Goal: Task Accomplishment & Management: Use online tool/utility

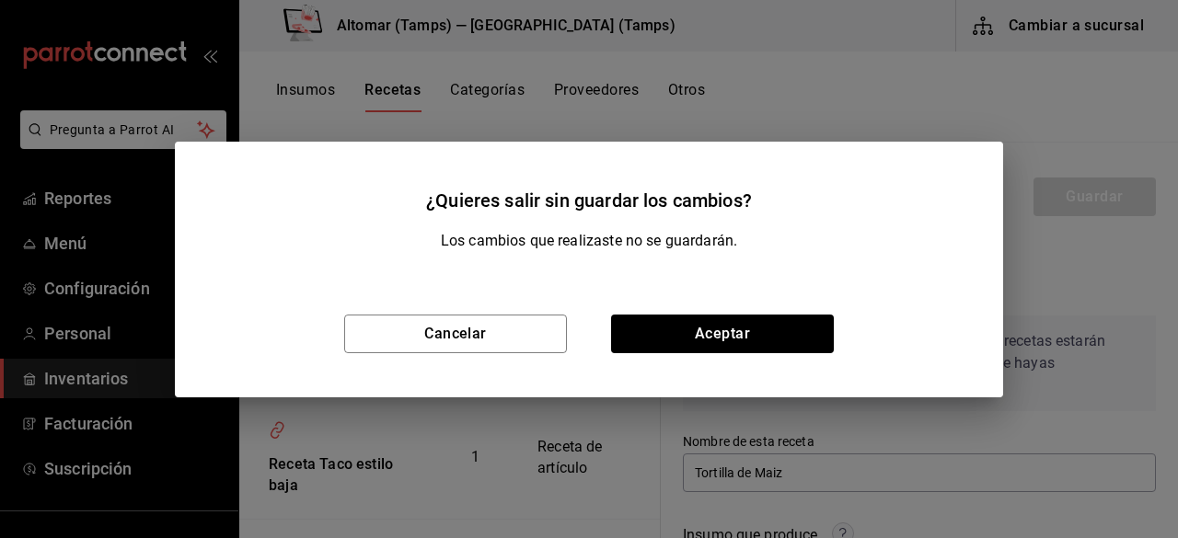
scroll to position [276, 0]
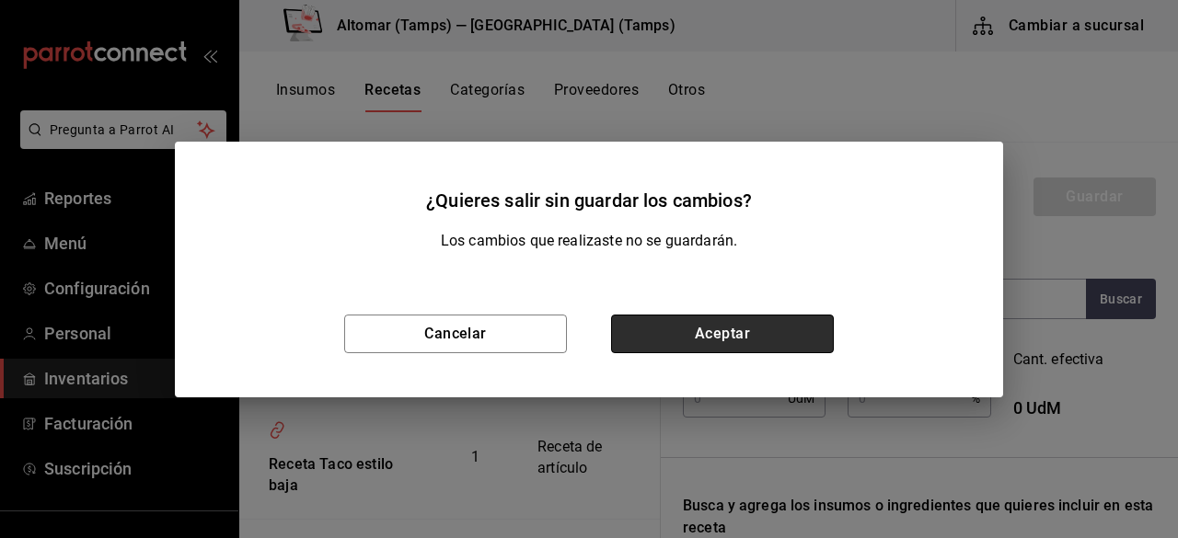
click at [664, 326] on button "Aceptar" at bounding box center [722, 334] width 223 height 39
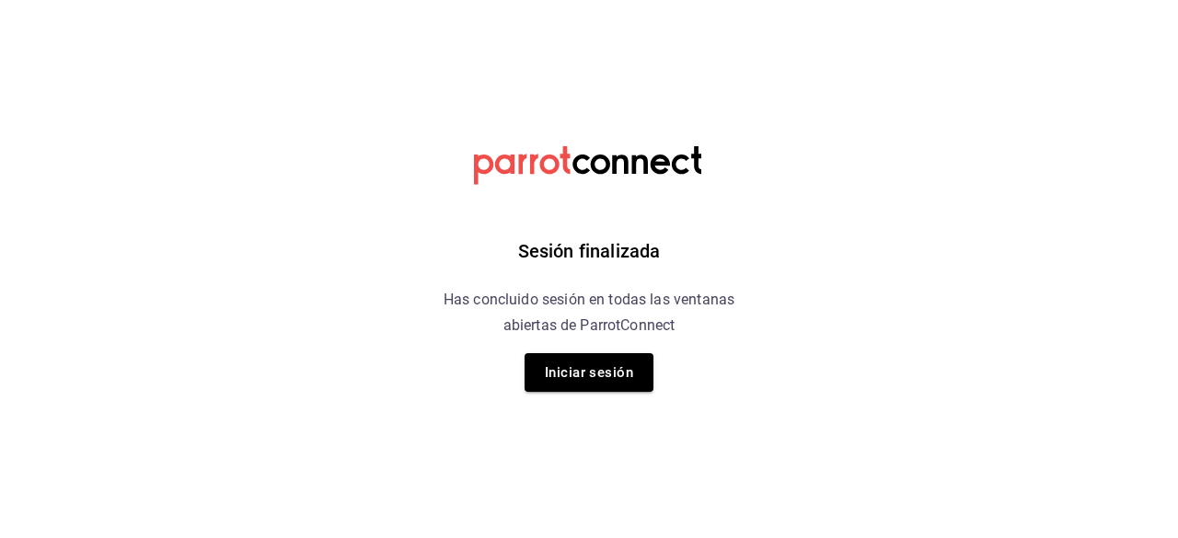
click at [593, 398] on div "Sesión finalizada Has concluido sesión en todas las ventanas abiertas de Parrot…" at bounding box center [589, 269] width 465 height 538
click at [587, 365] on button "Iniciar sesión" at bounding box center [588, 372] width 129 height 39
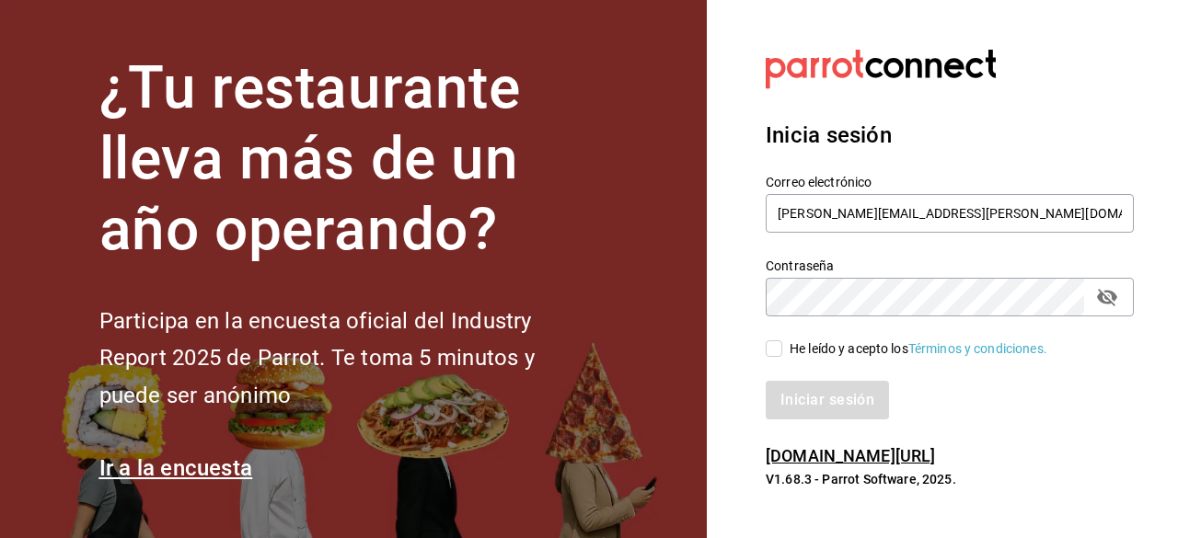
click at [771, 356] on input "He leído y acepto los Términos y condiciones." at bounding box center [773, 348] width 17 height 17
checkbox input "true"
click at [808, 395] on button "Iniciar sesión" at bounding box center [827, 400] width 125 height 39
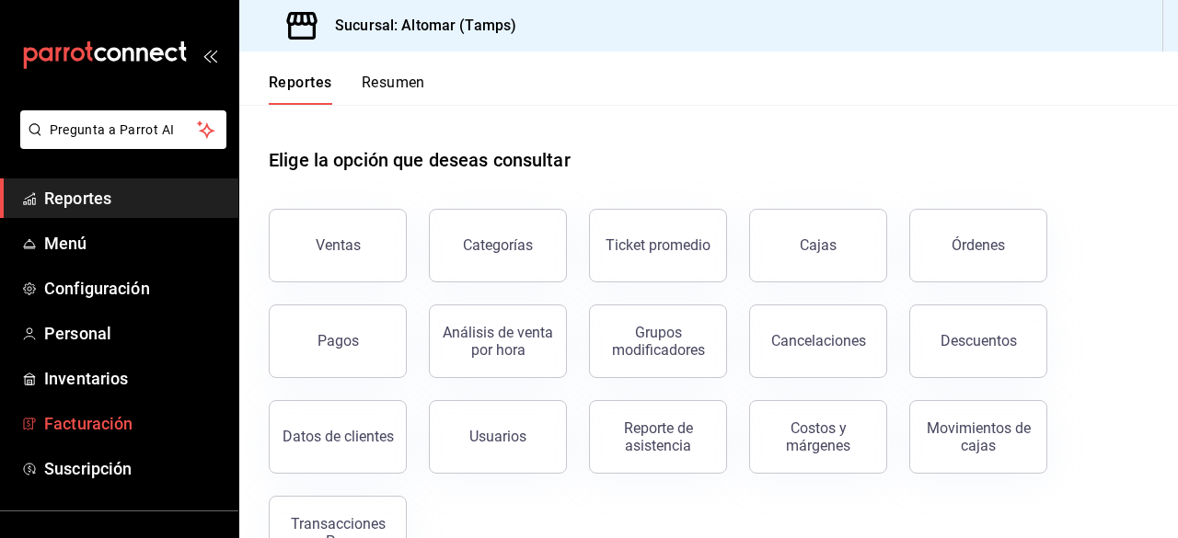
click at [89, 419] on span "Facturación" at bounding box center [133, 423] width 179 height 25
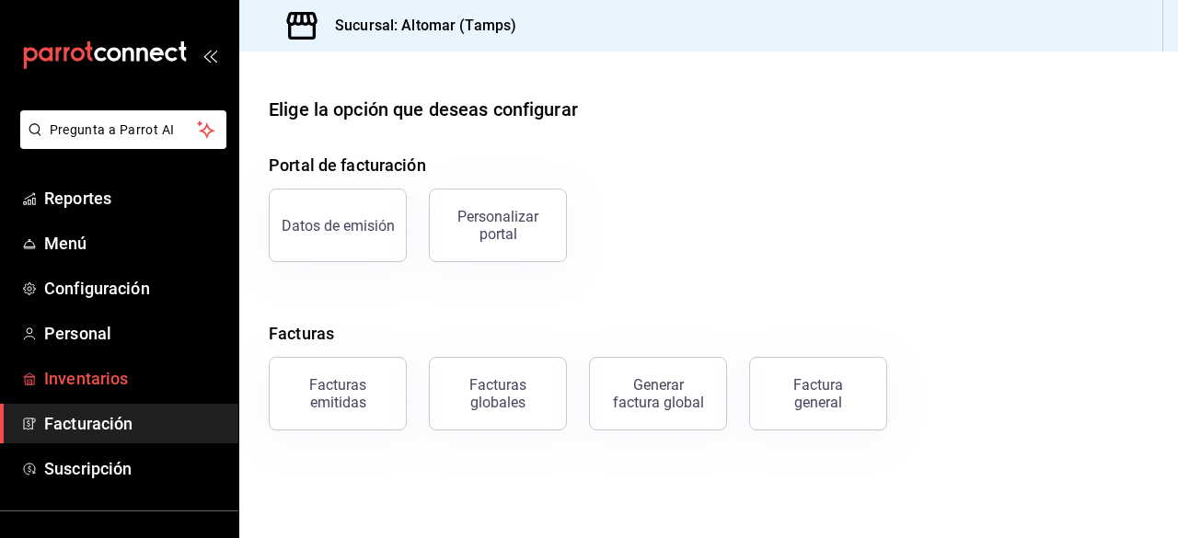
click at [94, 373] on span "Inventarios" at bounding box center [133, 378] width 179 height 25
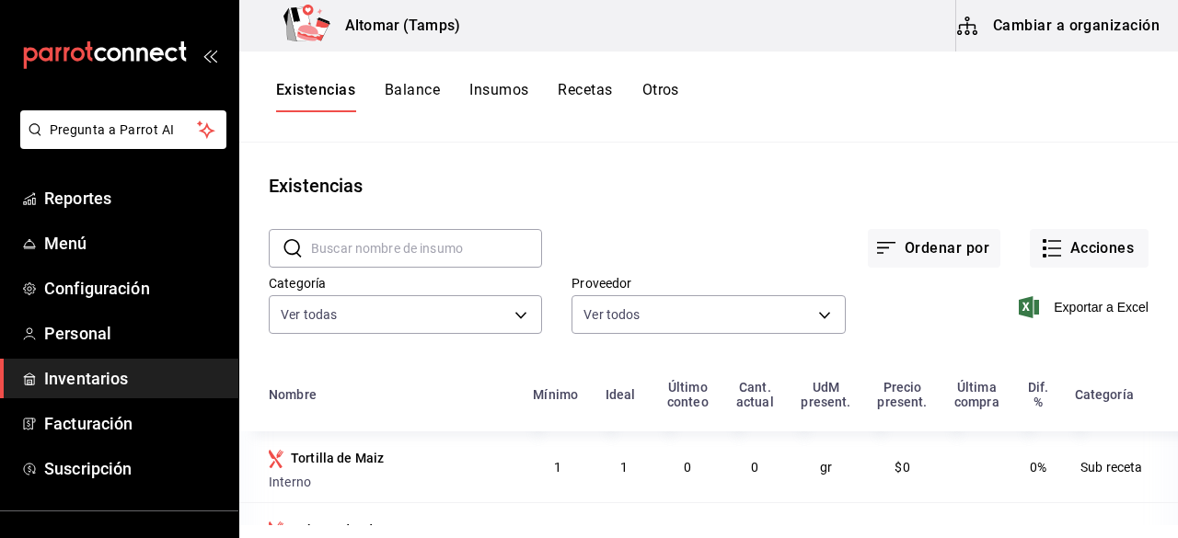
click at [984, 38] on button "Cambiar a organización" at bounding box center [1059, 26] width 207 height 52
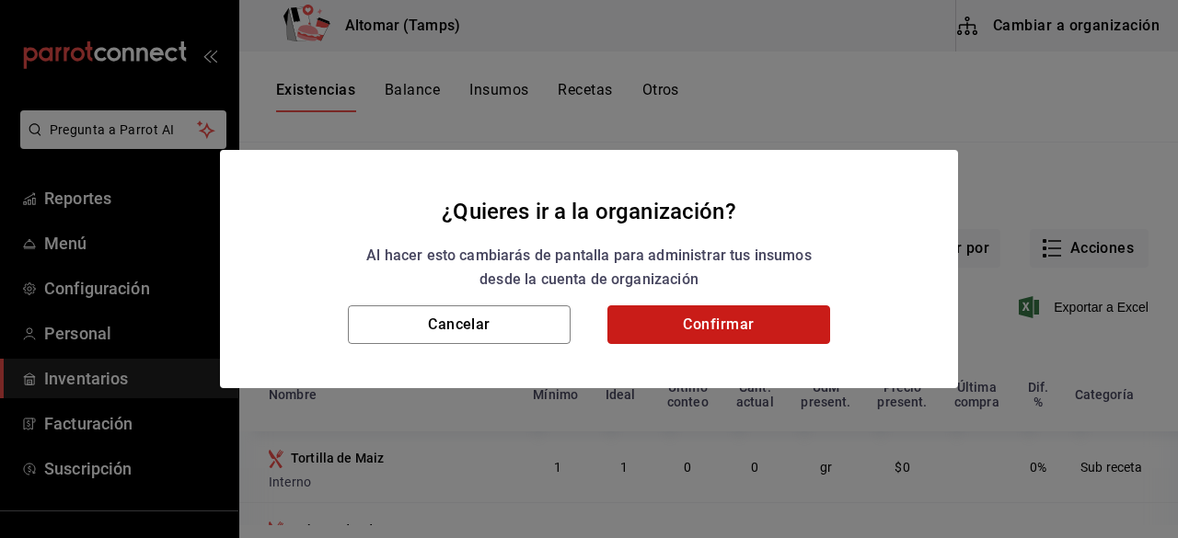
click at [720, 318] on button "Confirmar" at bounding box center [718, 324] width 223 height 39
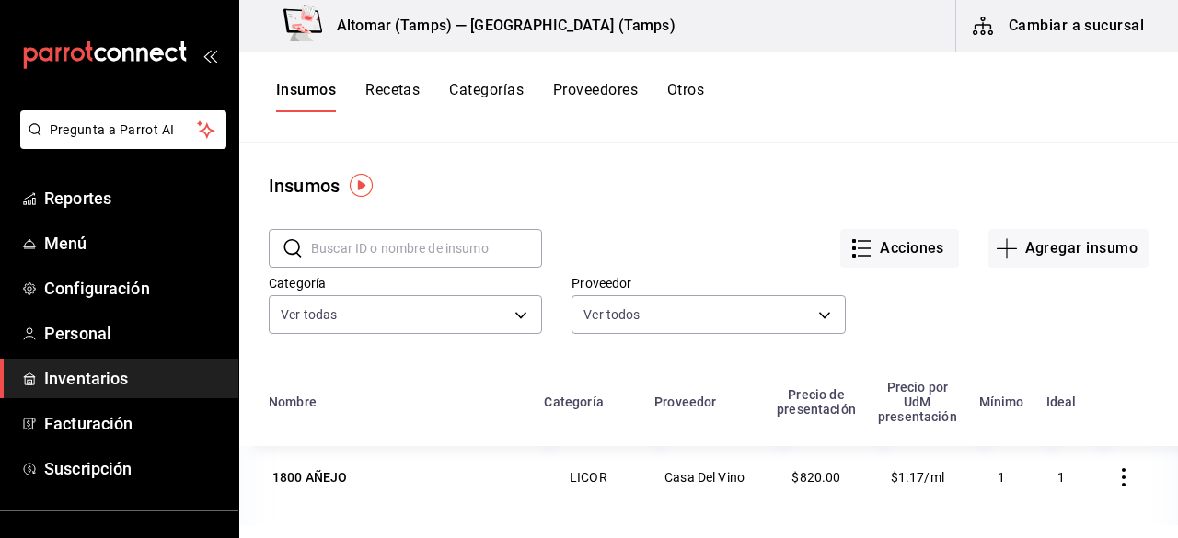
click at [377, 95] on button "Recetas" at bounding box center [392, 96] width 54 height 31
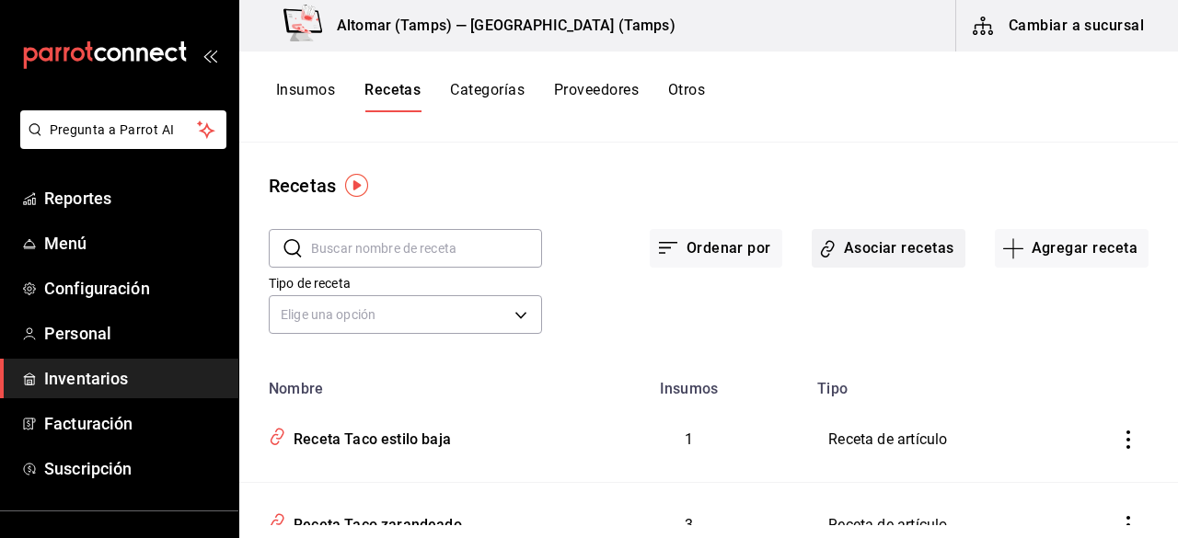
click at [843, 264] on button "Asociar recetas" at bounding box center [888, 248] width 154 height 39
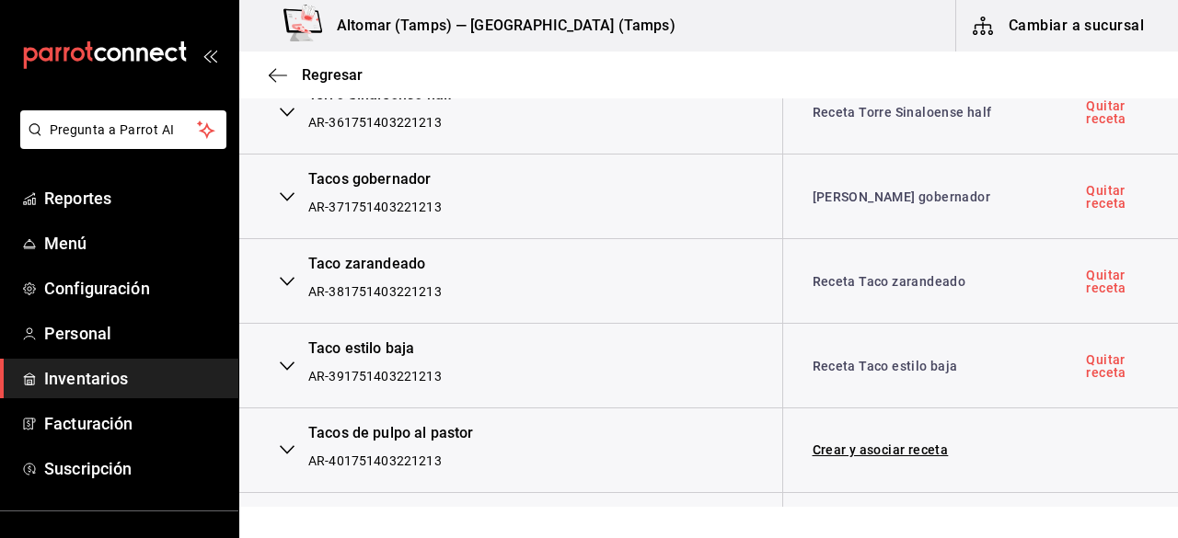
scroll to position [3036, 0]
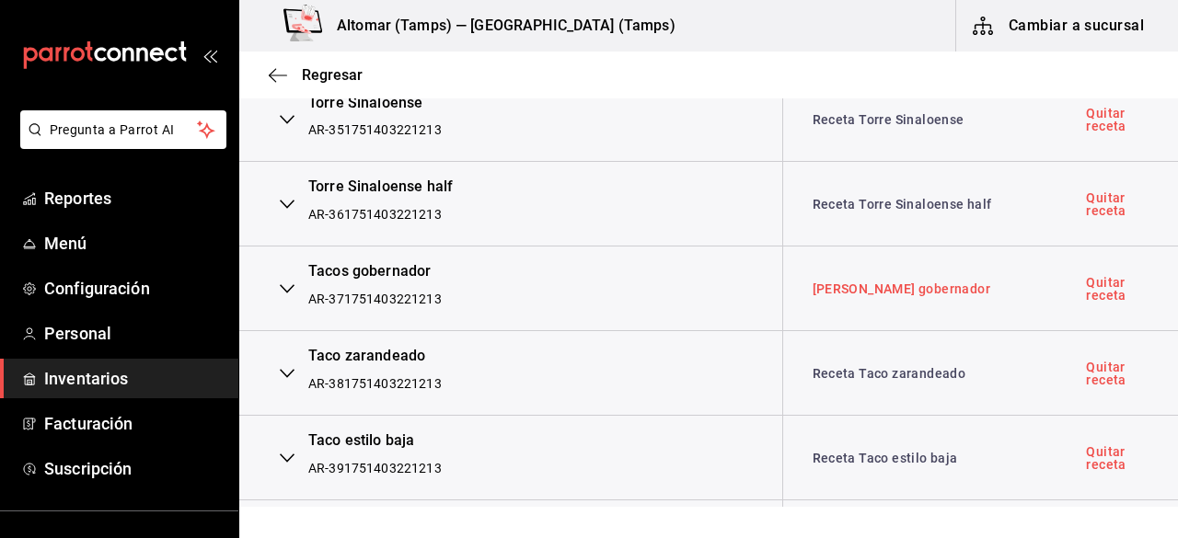
click at [861, 282] on link "[PERSON_NAME] gobernador" at bounding box center [901, 289] width 178 height 15
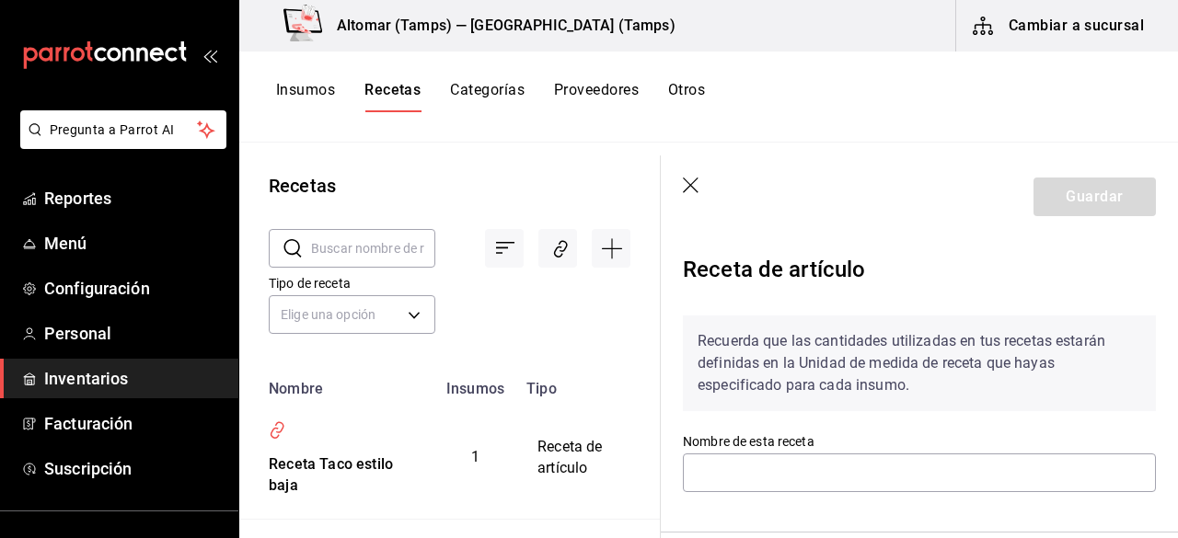
type input "[PERSON_NAME] gobernador"
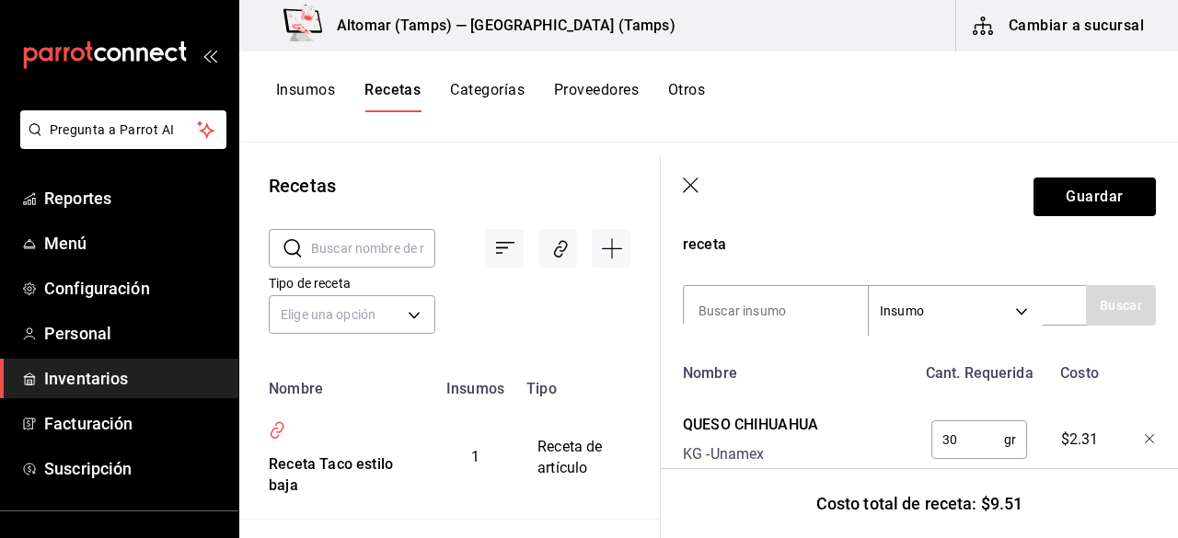
scroll to position [329, 0]
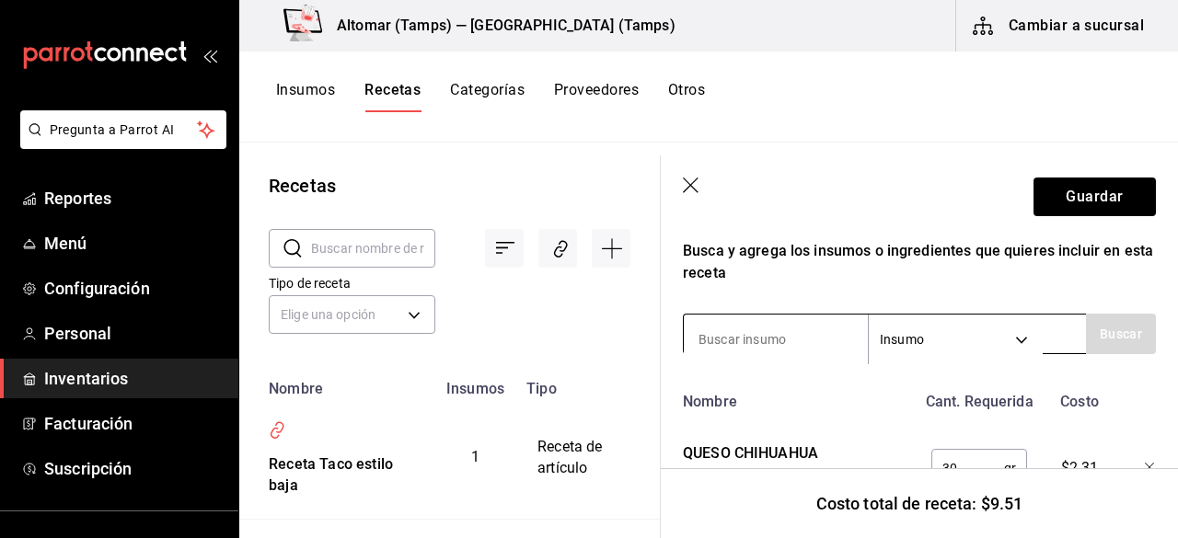
click at [828, 328] on input at bounding box center [776, 339] width 184 height 39
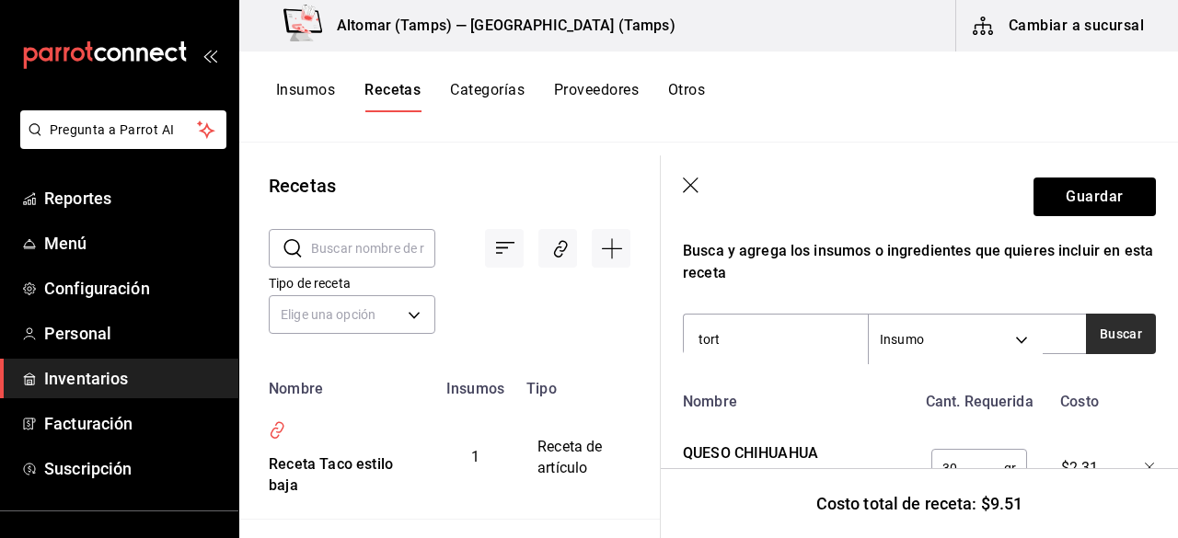
type input "tort"
click at [1093, 331] on button "Buscar" at bounding box center [1121, 334] width 70 height 40
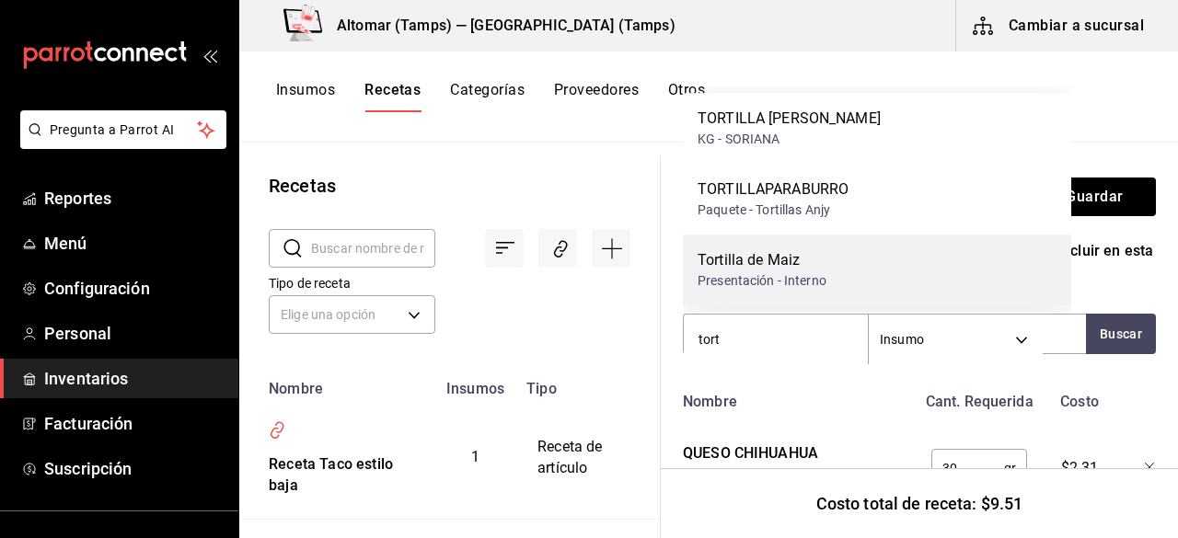
click at [834, 286] on div "Tortilla de Maiz Presentación - Interno" at bounding box center [877, 270] width 388 height 71
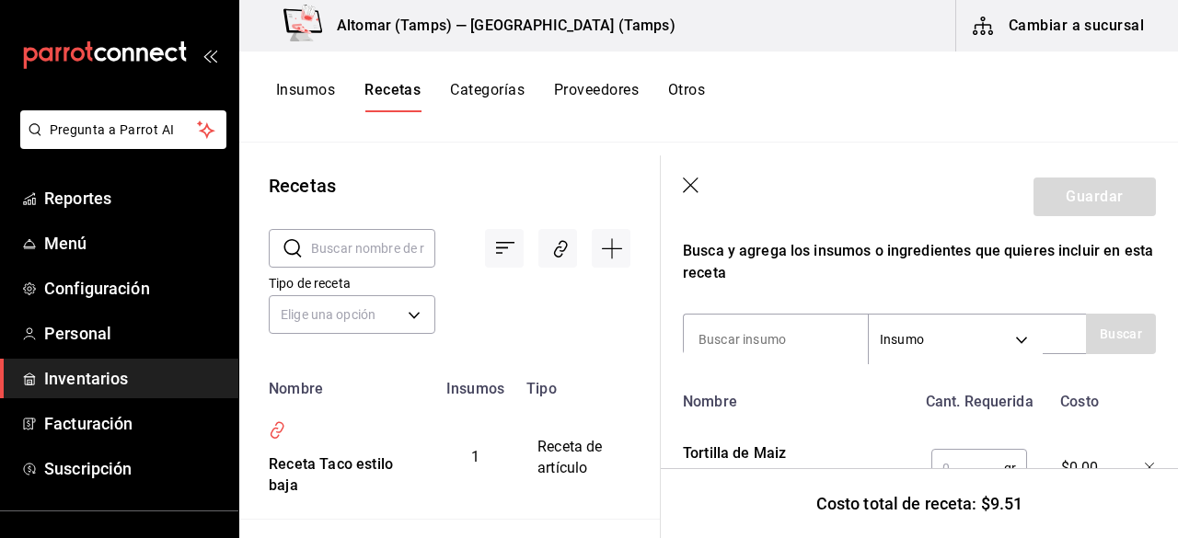
scroll to position [421, 0]
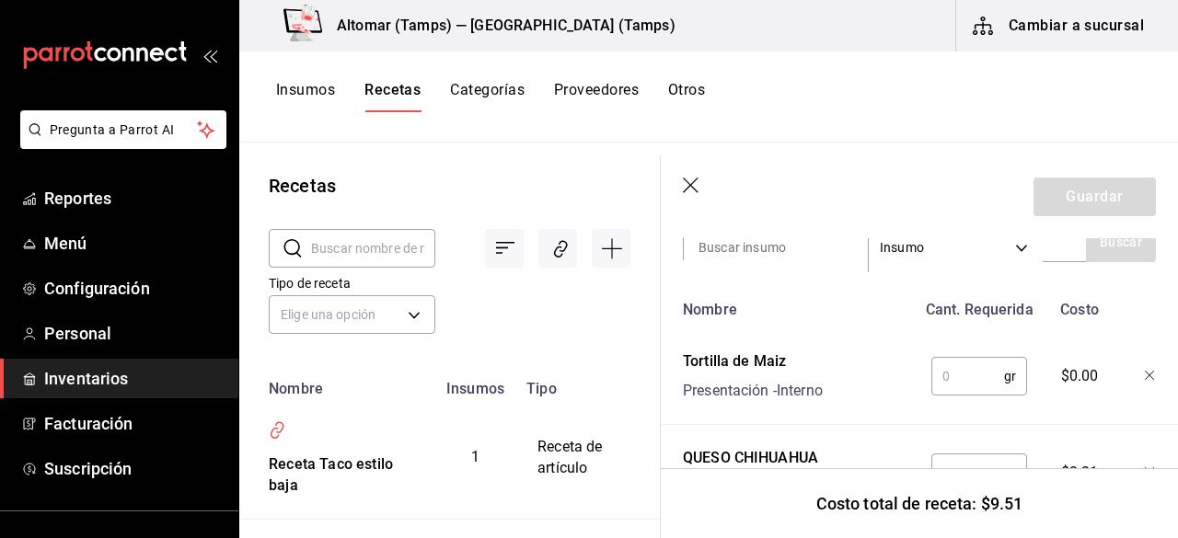
click at [981, 377] on input "text" at bounding box center [967, 376] width 73 height 37
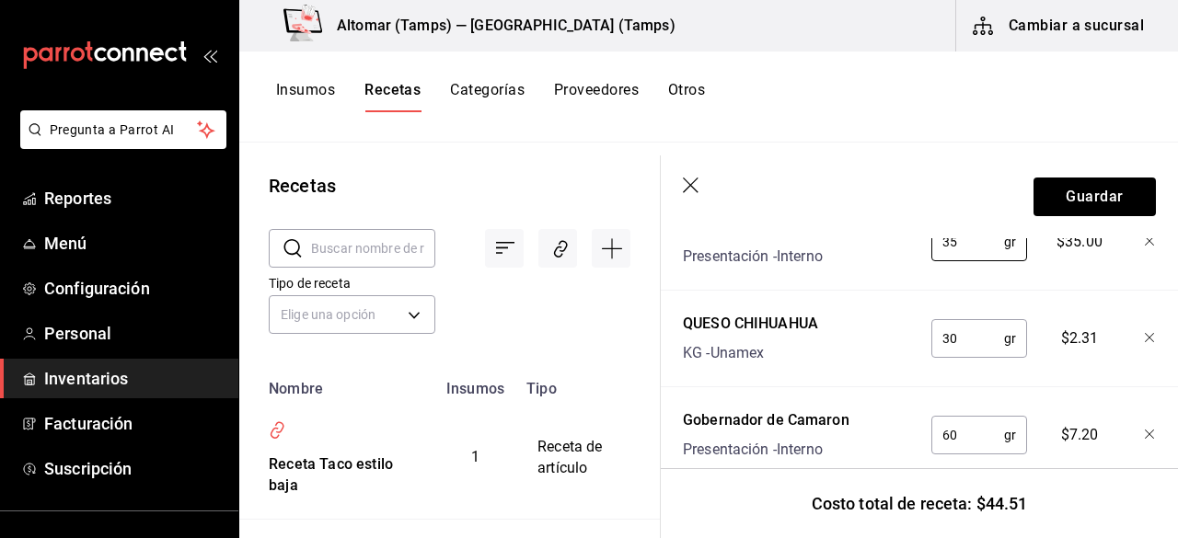
scroll to position [519, 0]
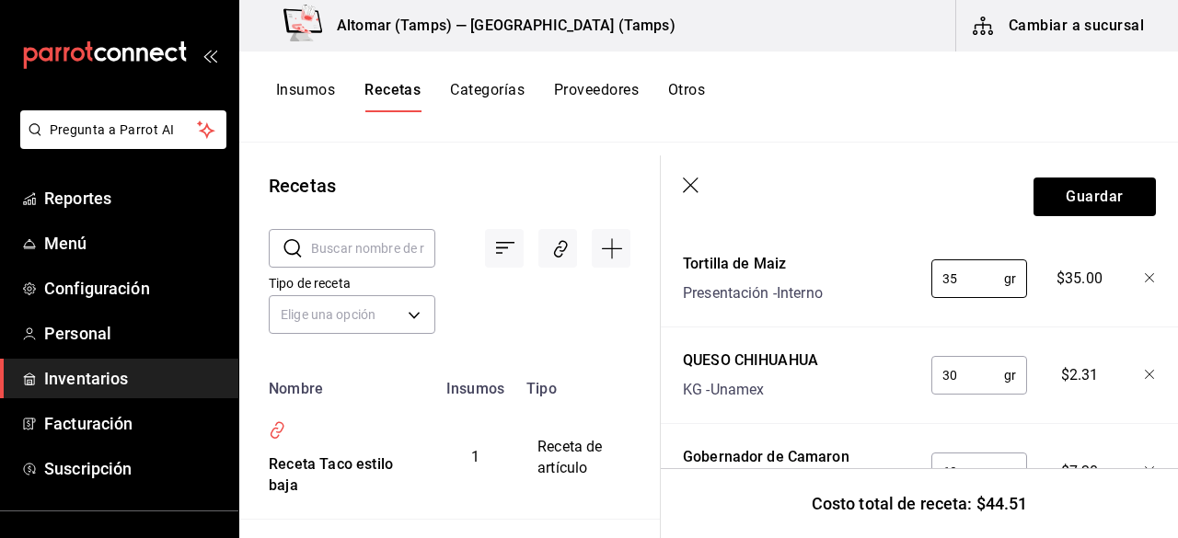
type input "35"
click at [1145, 283] on icon "button" at bounding box center [1150, 278] width 11 height 11
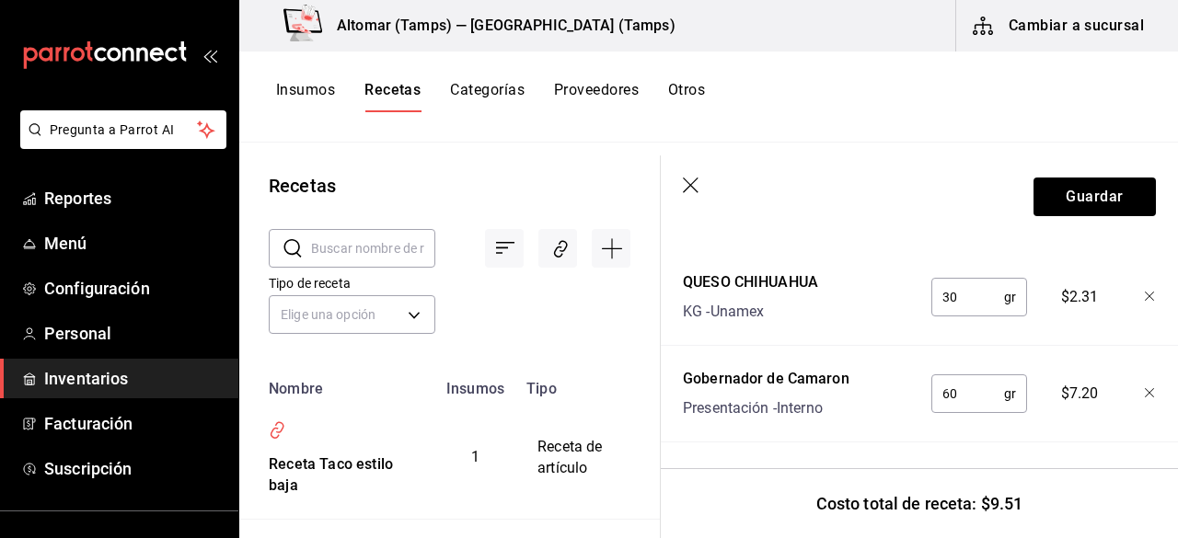
scroll to position [513, 0]
drag, startPoint x: 675, startPoint y: 172, endPoint x: 703, endPoint y: 198, distance: 37.8
click at [690, 189] on header "Guardar" at bounding box center [919, 196] width 517 height 83
click at [703, 198] on header "Guardar" at bounding box center [919, 196] width 517 height 83
click at [334, 93] on button "Insumos" at bounding box center [305, 96] width 59 height 31
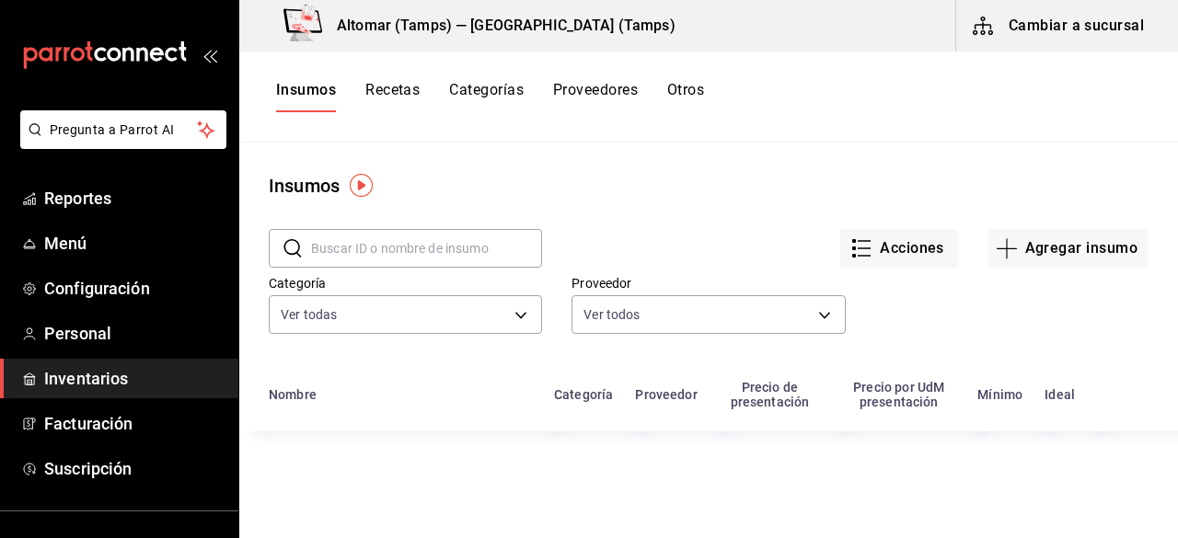
click at [385, 88] on button "Recetas" at bounding box center [392, 96] width 54 height 31
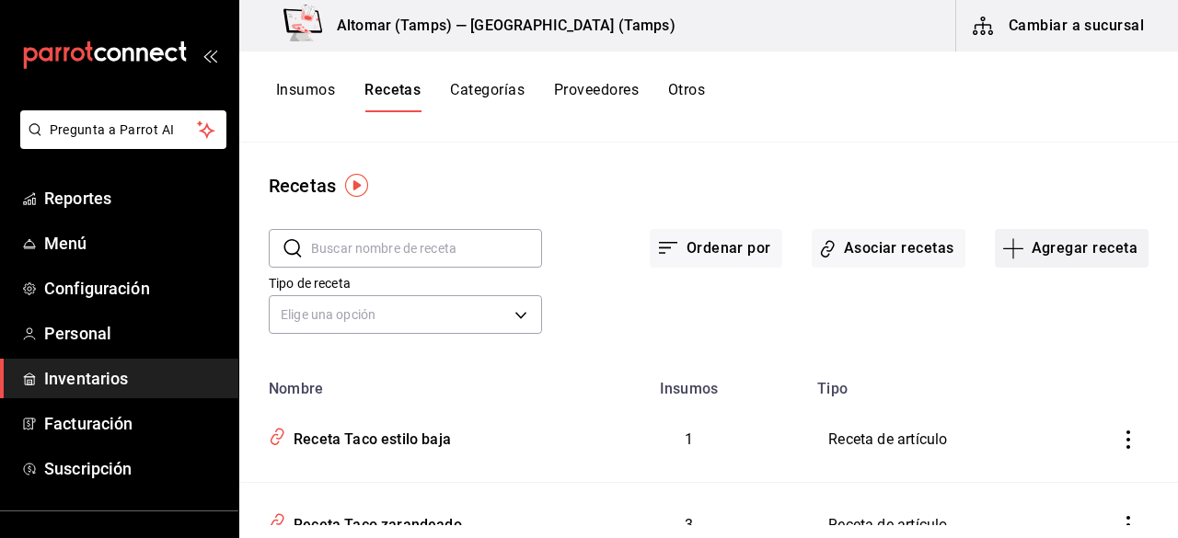
click at [1019, 247] on button "Agregar receta" at bounding box center [1072, 248] width 154 height 39
click at [1034, 380] on li "Receta de producción" at bounding box center [1058, 397] width 184 height 49
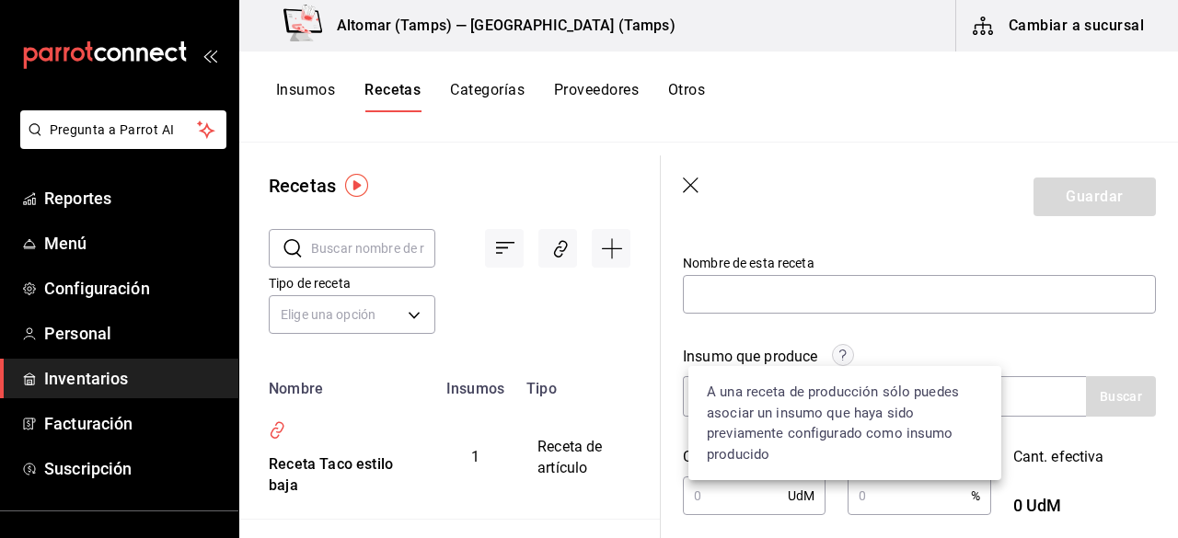
scroll to position [184, 0]
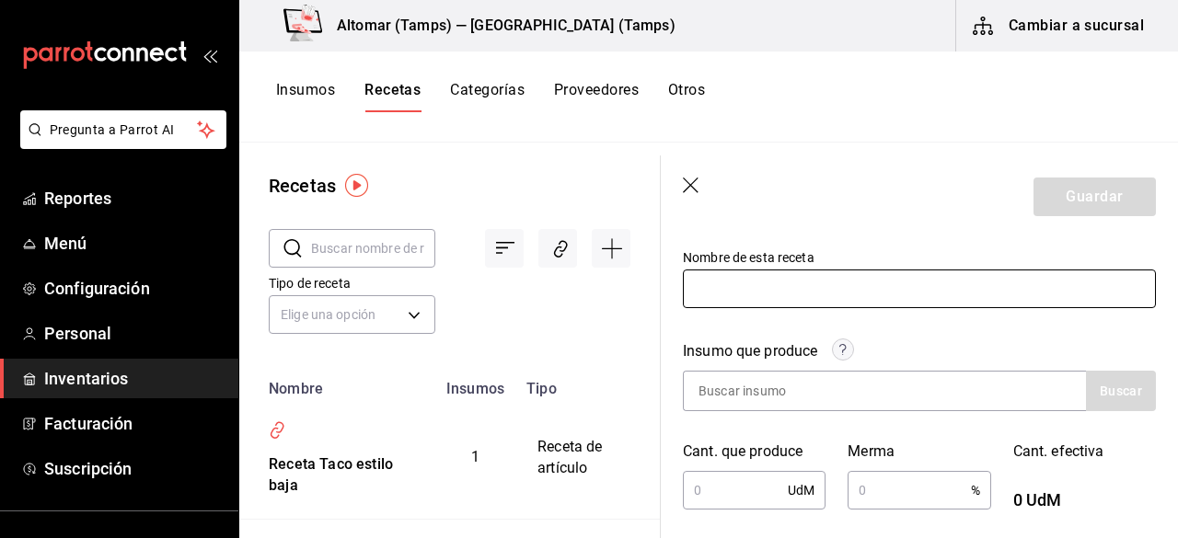
click at [779, 305] on input "text" at bounding box center [919, 289] width 473 height 39
click at [679, 181] on header "Guardar" at bounding box center [919, 196] width 517 height 83
click at [692, 187] on icon "button" at bounding box center [691, 186] width 16 height 16
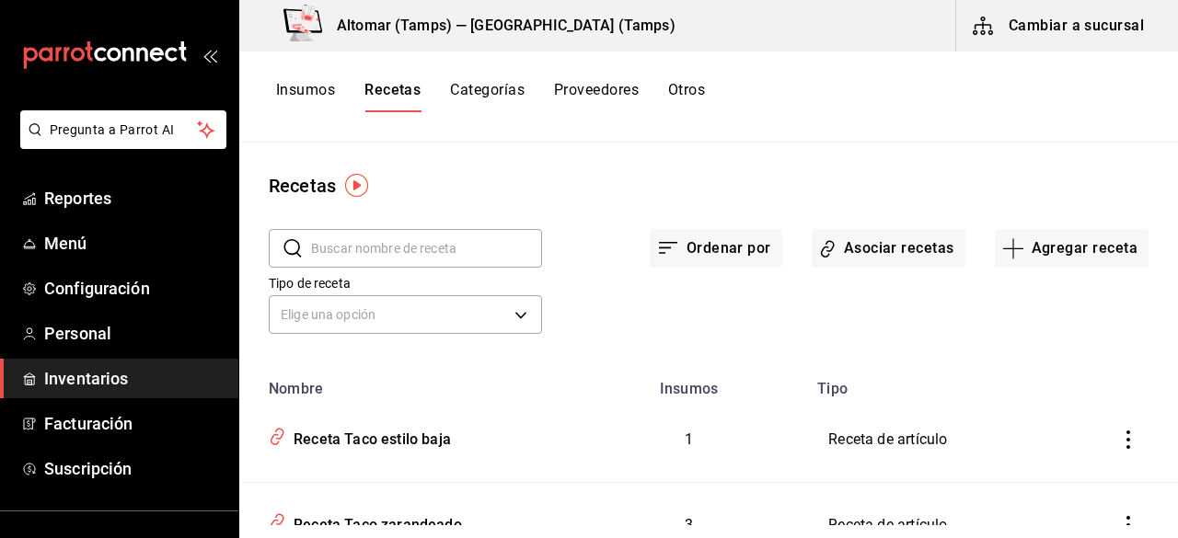
click at [421, 251] on input "text" at bounding box center [426, 248] width 231 height 37
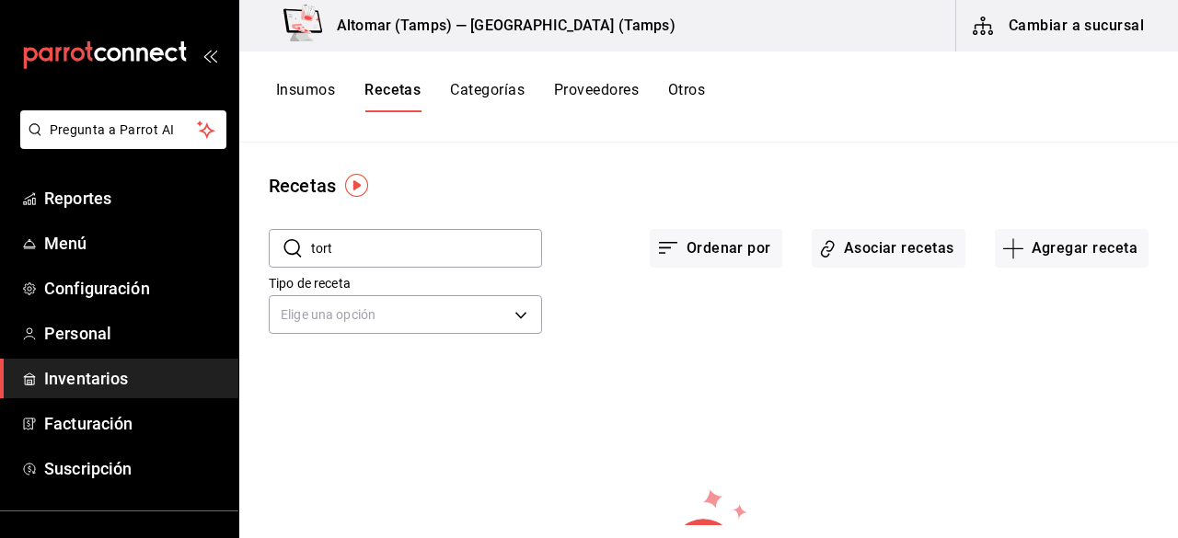
click at [410, 253] on input "tort" at bounding box center [426, 248] width 231 height 37
click at [296, 245] on icon at bounding box center [293, 248] width 22 height 22
drag, startPoint x: 351, startPoint y: 248, endPoint x: 368, endPoint y: 270, distance: 26.9
click at [351, 248] on input "tort" at bounding box center [426, 248] width 231 height 37
type input "t"
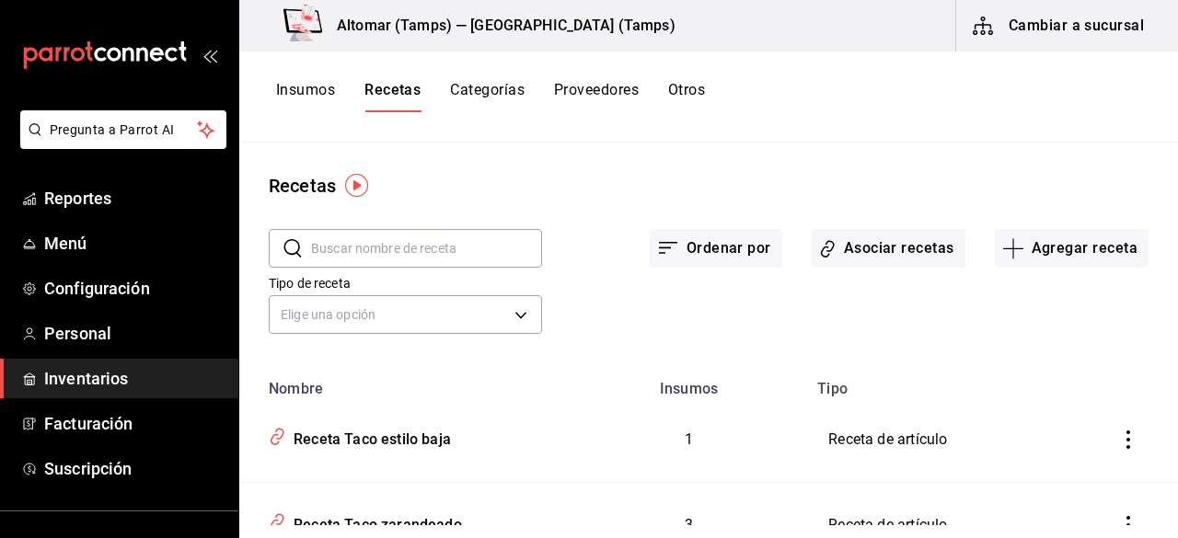
click at [421, 259] on input "text" at bounding box center [426, 248] width 231 height 37
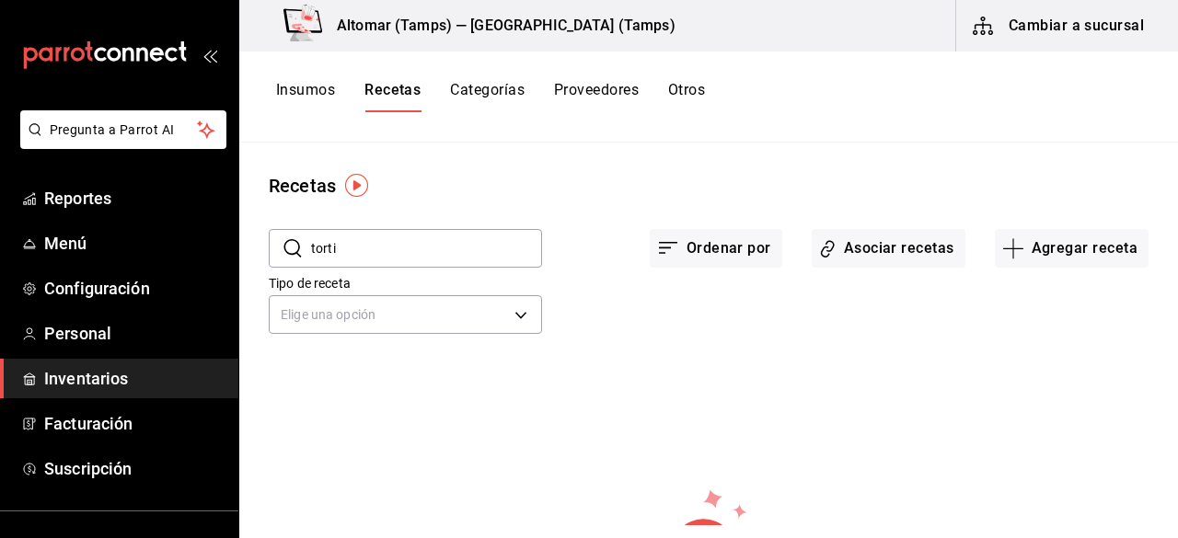
type input "torti"
click at [1038, 251] on button "Agregar receta" at bounding box center [1072, 248] width 154 height 39
click at [1048, 400] on span "Receta de producción" at bounding box center [1058, 396] width 155 height 19
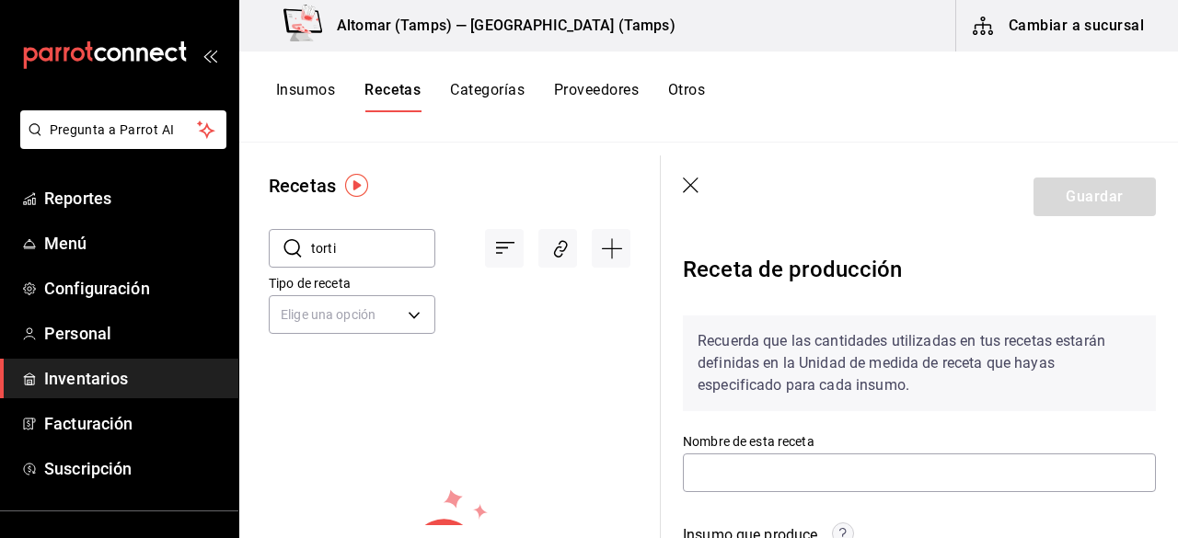
scroll to position [184, 0]
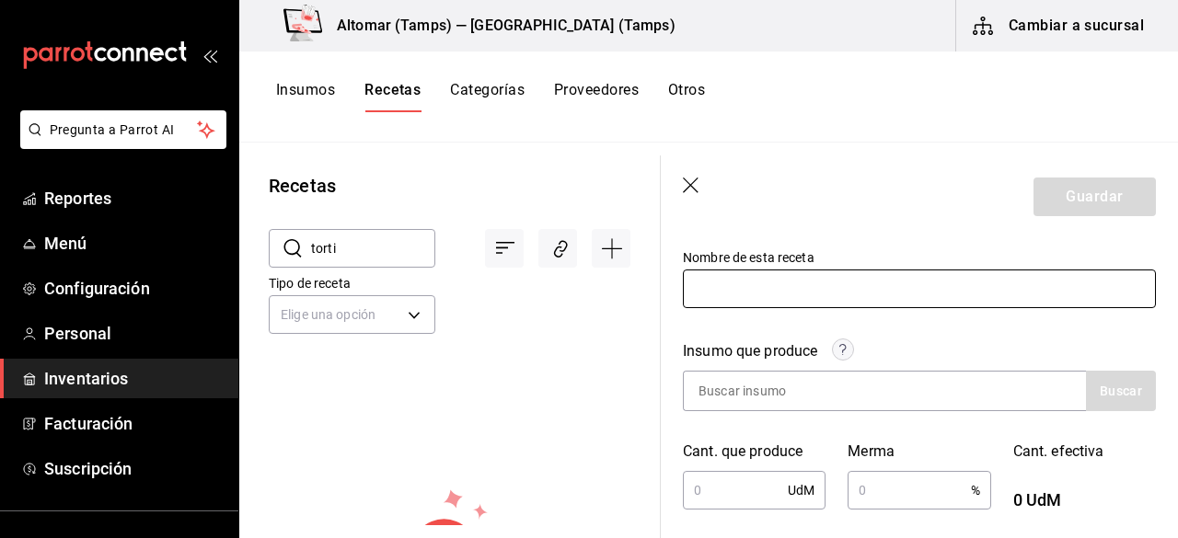
click at [762, 292] on input "text" at bounding box center [919, 289] width 473 height 39
type input "Tortilla de Maiz"
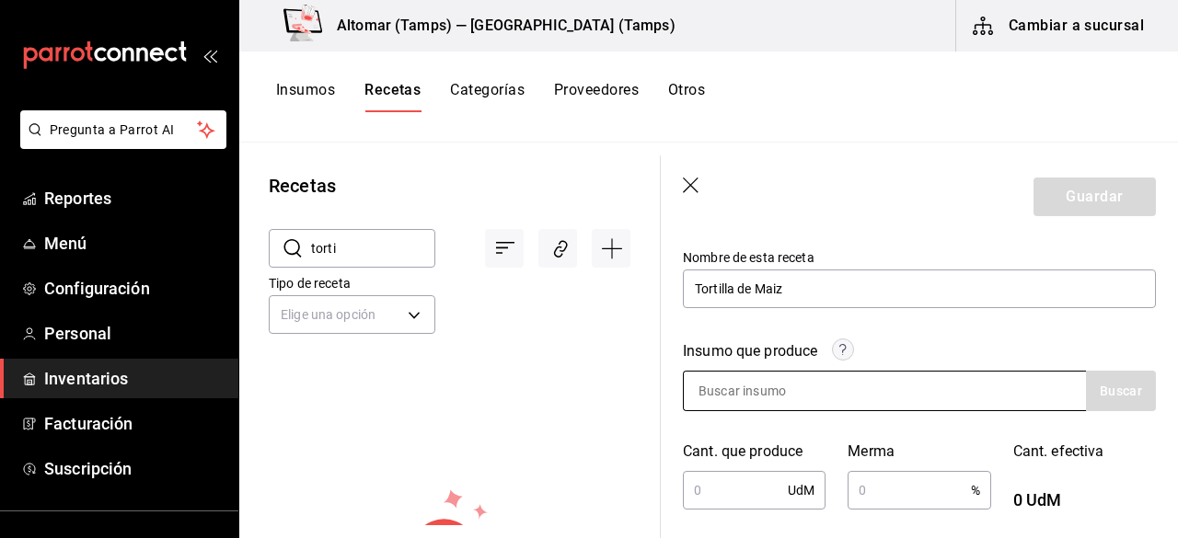
click at [784, 391] on input at bounding box center [776, 391] width 184 height 39
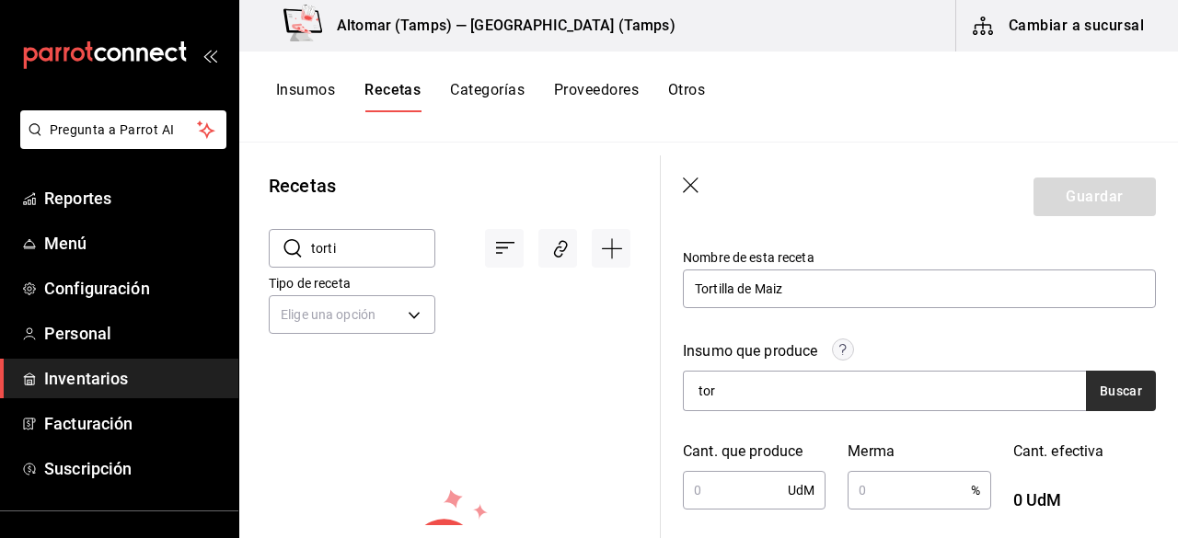
type input "tor"
click at [1117, 400] on button "Buscar" at bounding box center [1121, 391] width 70 height 40
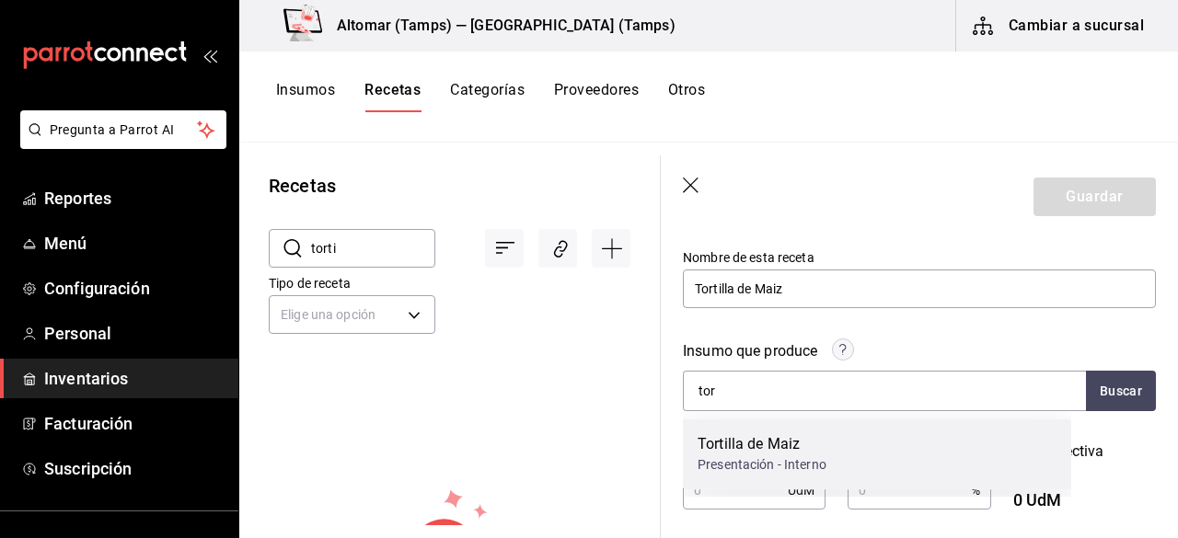
click at [846, 435] on div "Tortilla de Maiz Presentación - Interno" at bounding box center [877, 454] width 388 height 71
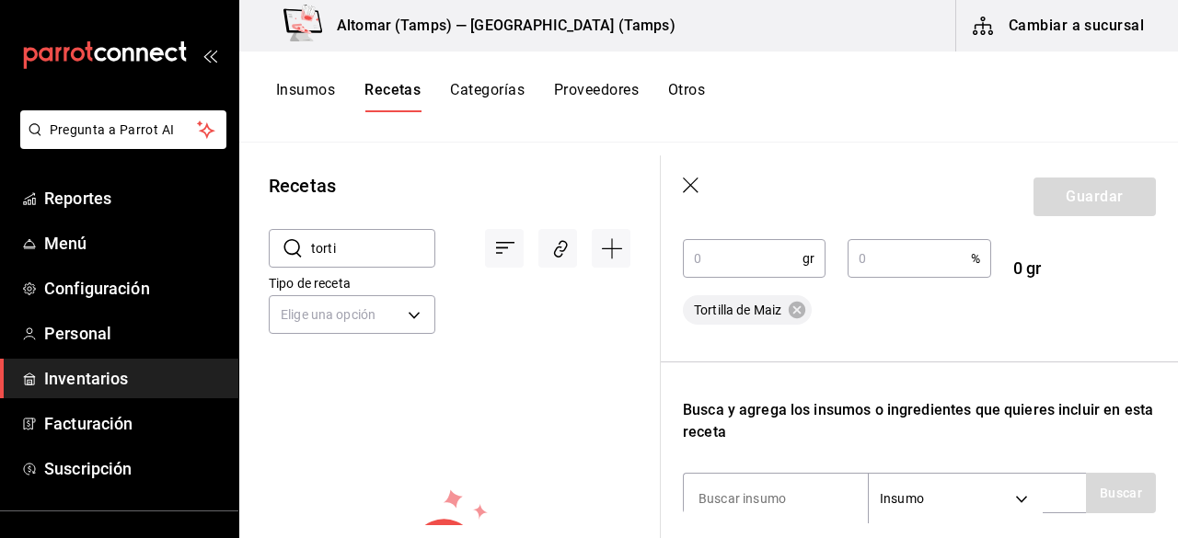
scroll to position [324, 0]
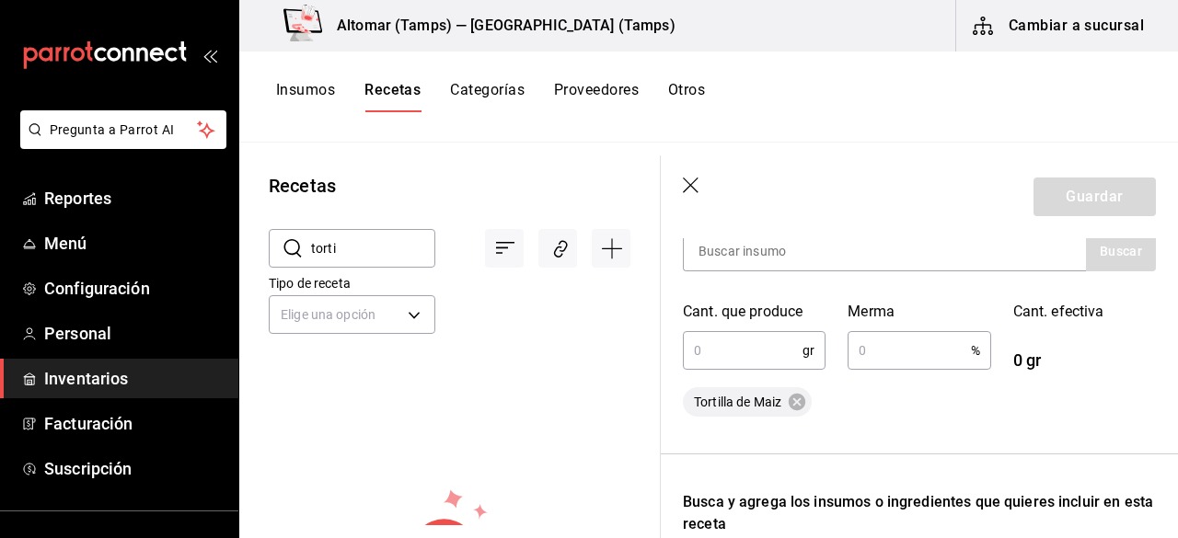
click at [771, 358] on input "text" at bounding box center [743, 350] width 120 height 37
type input "5,000"
click at [918, 338] on input "text" at bounding box center [908, 350] width 122 height 37
type input "15"
click at [915, 448] on div "Recuerda que las cantidades utilizadas en tus recetas estarán definidas en la U…" at bounding box center [919, 398] width 473 height 842
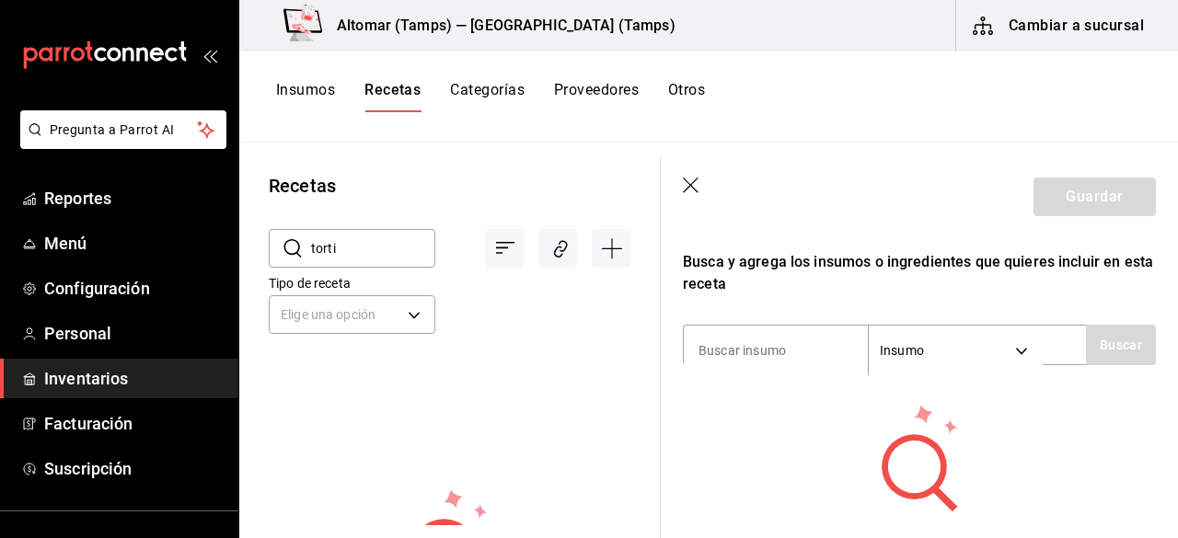
scroll to position [600, 0]
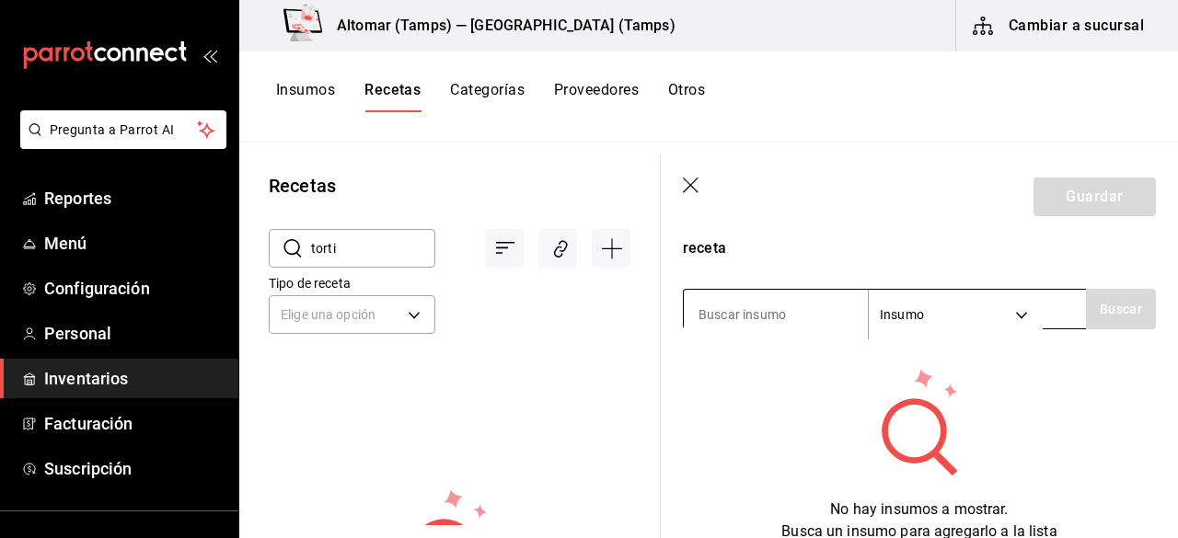
click at [722, 308] on input at bounding box center [776, 314] width 184 height 39
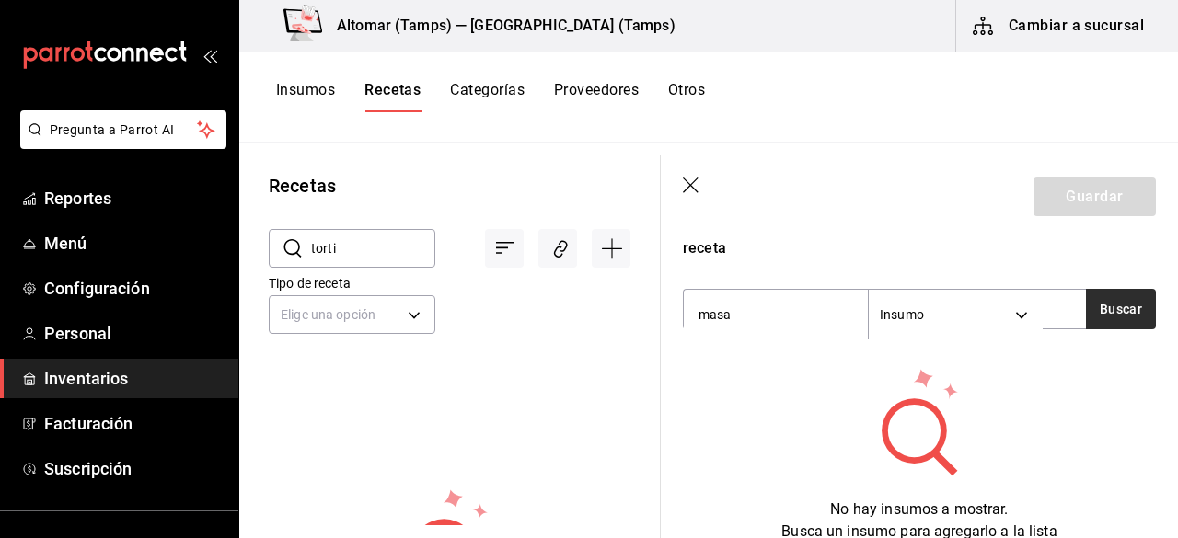
type input "masa"
click at [1117, 314] on button "Buscar" at bounding box center [1121, 309] width 70 height 40
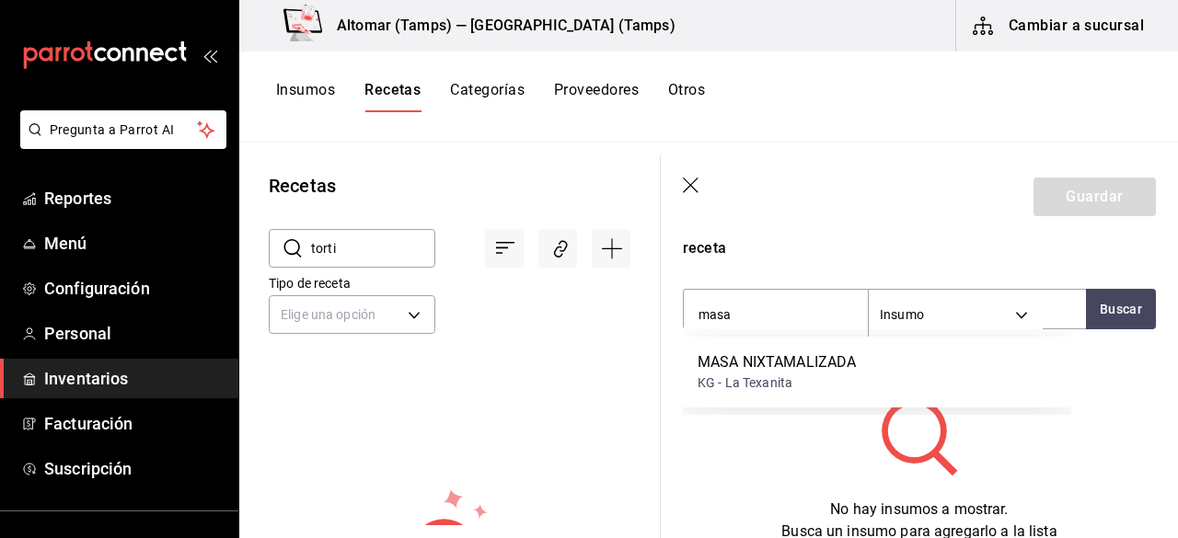
click at [819, 386] on div "KG - La Texanita" at bounding box center [776, 383] width 158 height 19
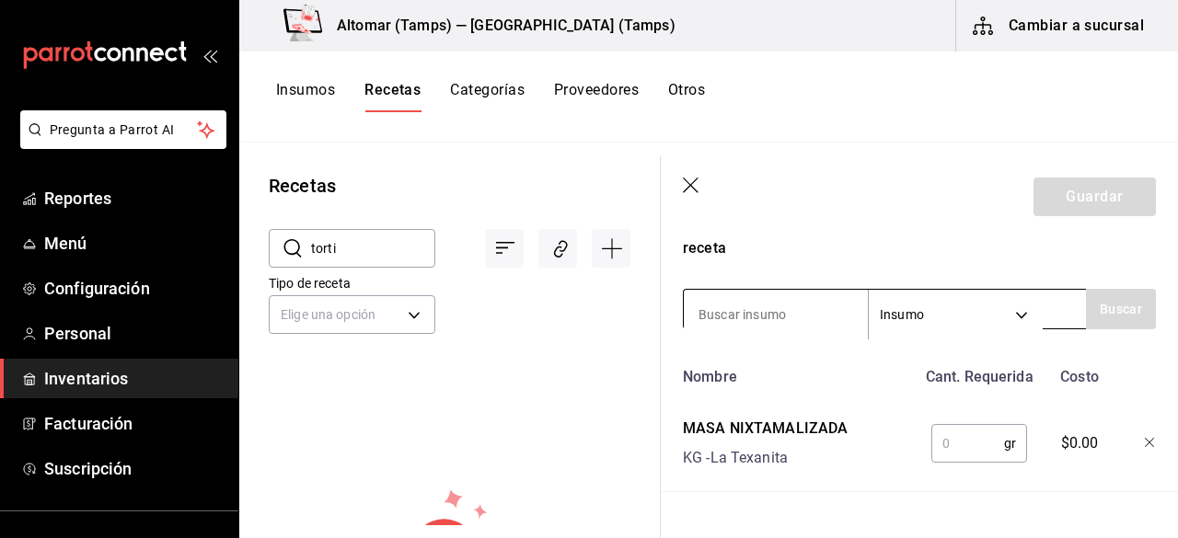
click at [782, 331] on input at bounding box center [776, 314] width 184 height 39
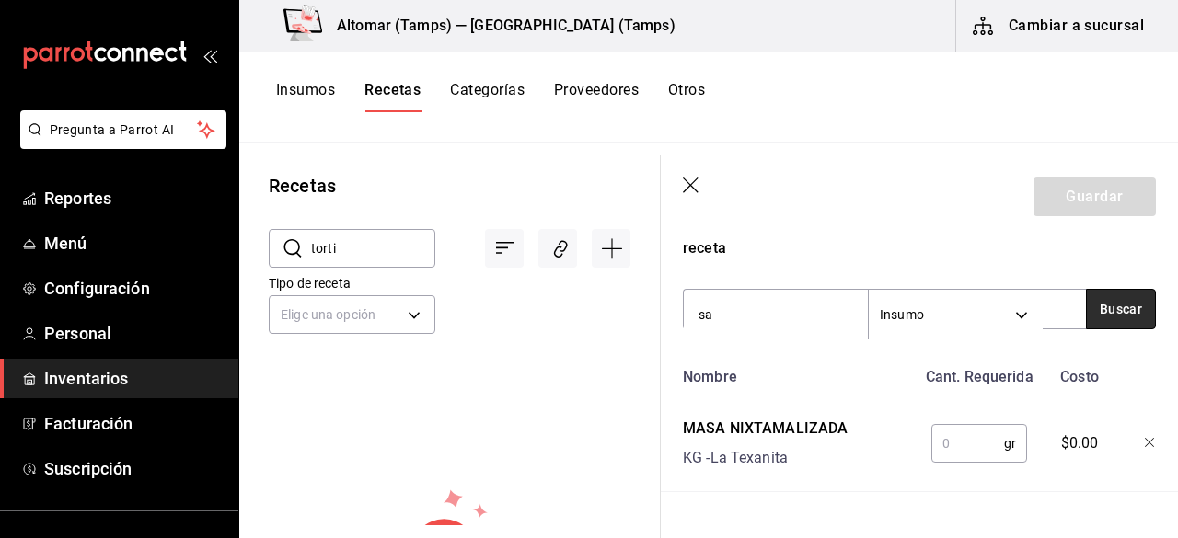
click at [1129, 301] on button "Buscar" at bounding box center [1121, 309] width 70 height 40
click at [793, 321] on input "sa" at bounding box center [776, 314] width 184 height 39
click at [1095, 308] on button "Buscar" at bounding box center [1121, 309] width 70 height 40
click at [805, 303] on input "sa" at bounding box center [776, 314] width 184 height 39
click at [1110, 306] on button "Buscar" at bounding box center [1121, 309] width 70 height 40
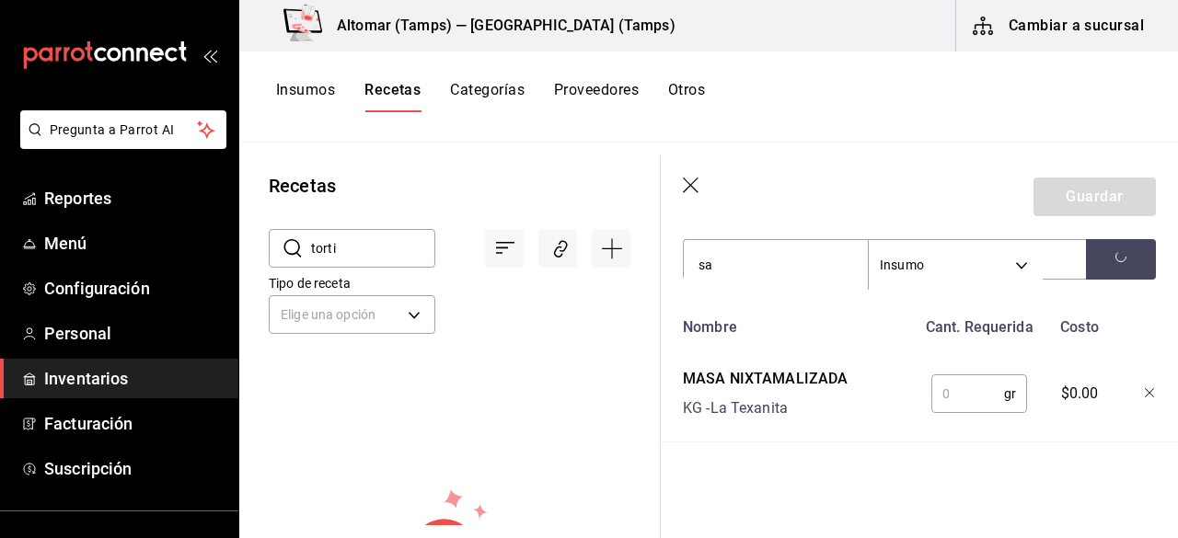
scroll to position [478, 0]
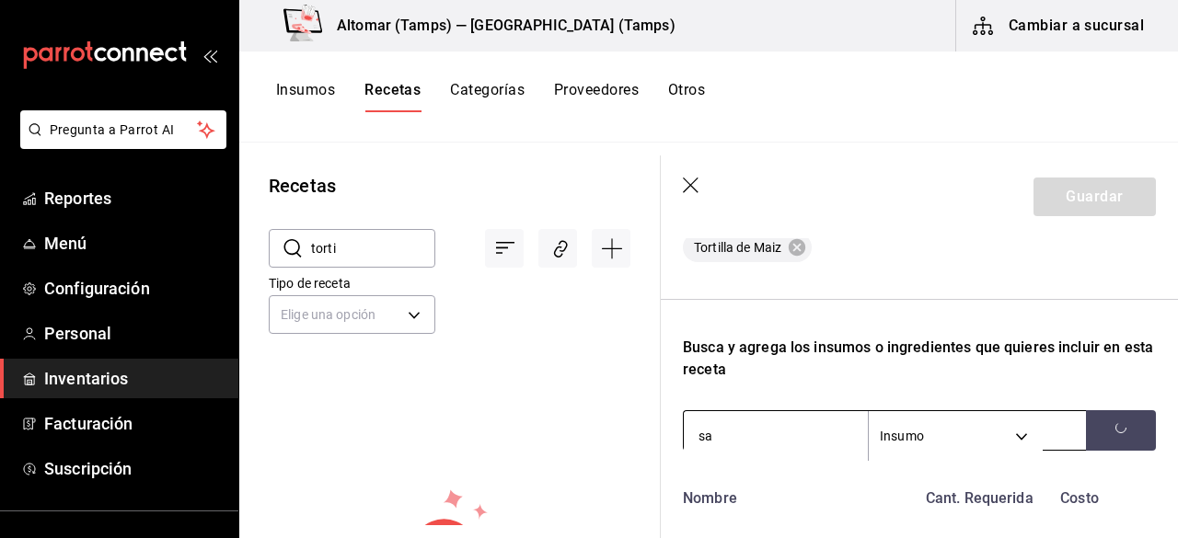
click at [788, 434] on input "sa" at bounding box center [776, 436] width 184 height 39
drag, startPoint x: 770, startPoint y: 420, endPoint x: 852, endPoint y: 550, distance: 153.4
click at [852, 525] on html "Pregunta a Parrot AI Reportes Menú Configuración Personal Inventarios Facturaci…" at bounding box center [589, 262] width 1178 height 525
click at [820, 433] on input "sa" at bounding box center [776, 436] width 184 height 39
type input "s"
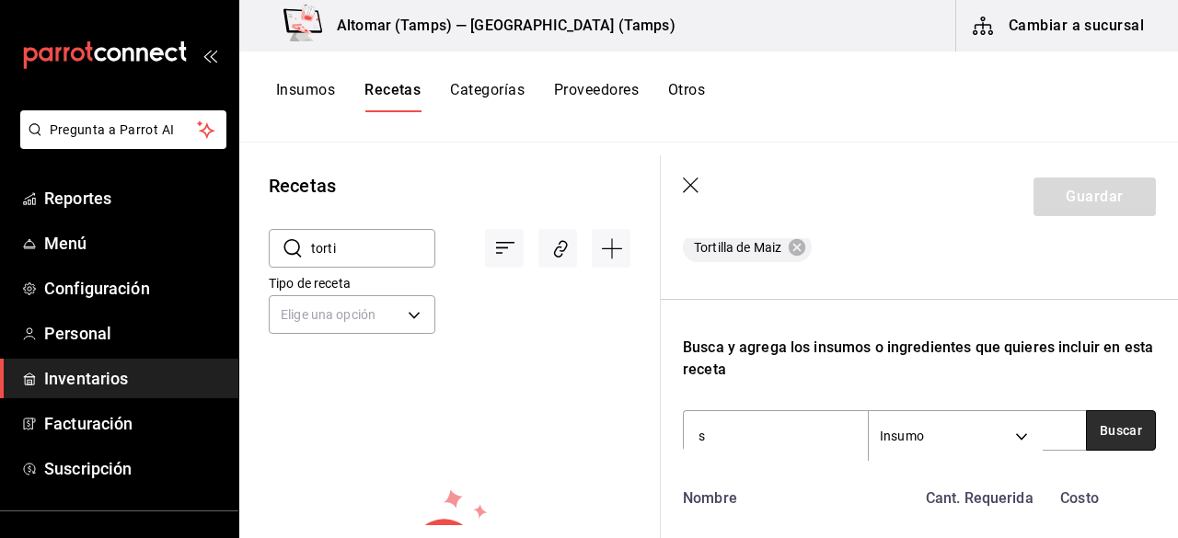
click at [1107, 439] on button "Buscar" at bounding box center [1121, 430] width 70 height 40
click at [1106, 447] on button "Buscar" at bounding box center [1121, 430] width 70 height 40
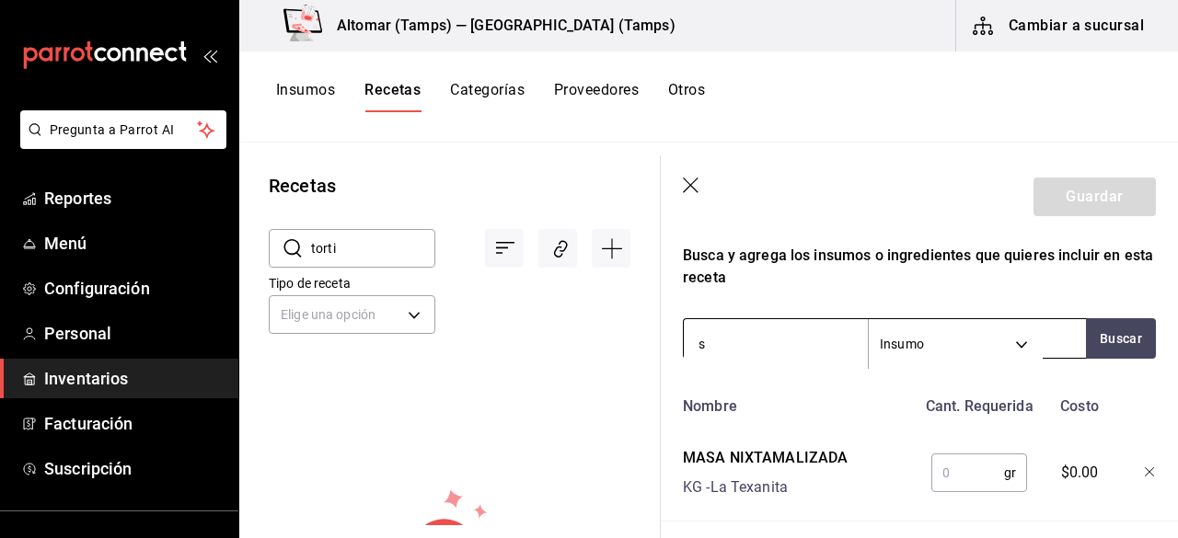
click at [793, 350] on input "s" at bounding box center [776, 344] width 184 height 39
click at [1106, 339] on button "Buscar" at bounding box center [1121, 338] width 70 height 40
click at [1122, 334] on button "Buscar" at bounding box center [1121, 338] width 70 height 40
click at [987, 338] on body "Pregunta a Parrot AI Reportes Menú Configuración Personal Inventarios Facturaci…" at bounding box center [589, 262] width 1178 height 525
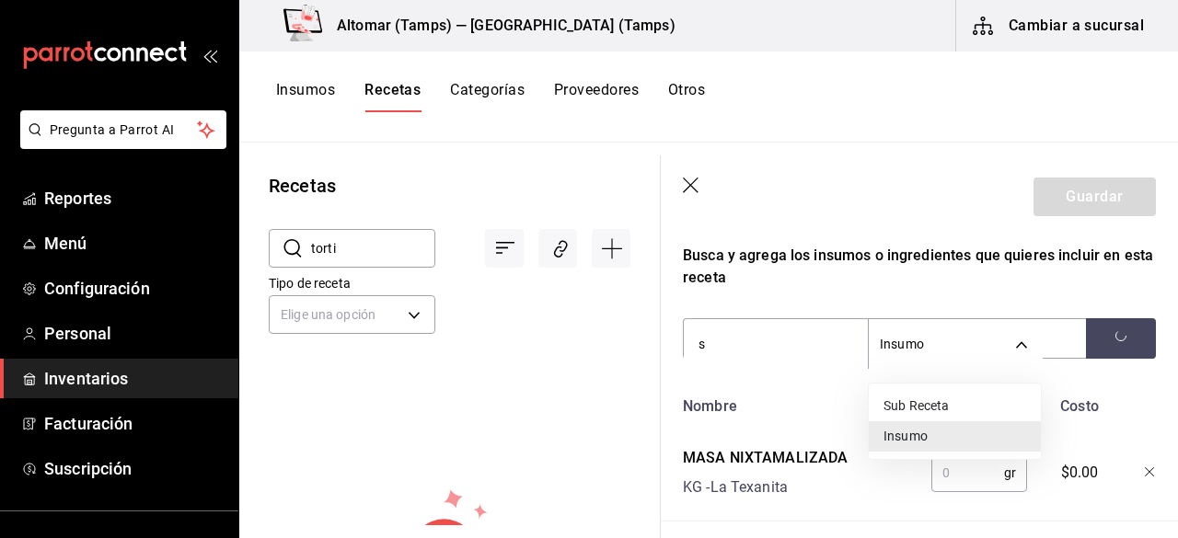
click at [915, 439] on li "Insumo" at bounding box center [955, 436] width 172 height 30
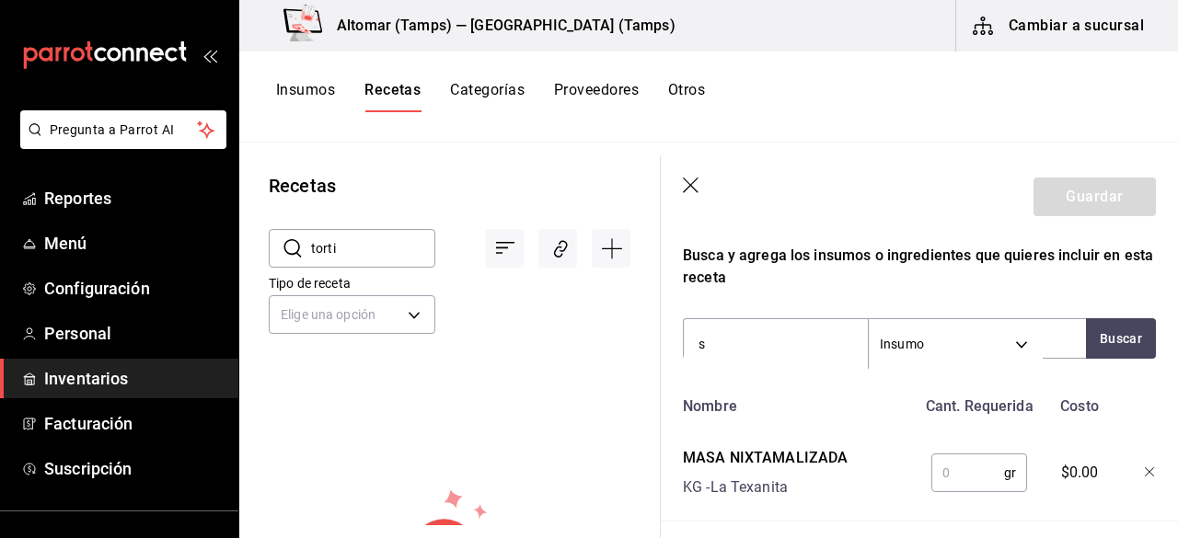
click at [870, 270] on div "Busca y agrega los insumos o ingredientes que quieres incluir en esta receta" at bounding box center [919, 267] width 473 height 44
click at [910, 297] on div "Recuerda que las cantidades utilizadas en tus recetas estarán definidas en la U…" at bounding box center [919, 125] width 473 height 791
click at [911, 297] on div "Recuerda que las cantidades utilizadas en tus recetas estarán definidas en la U…" at bounding box center [919, 125] width 473 height 791
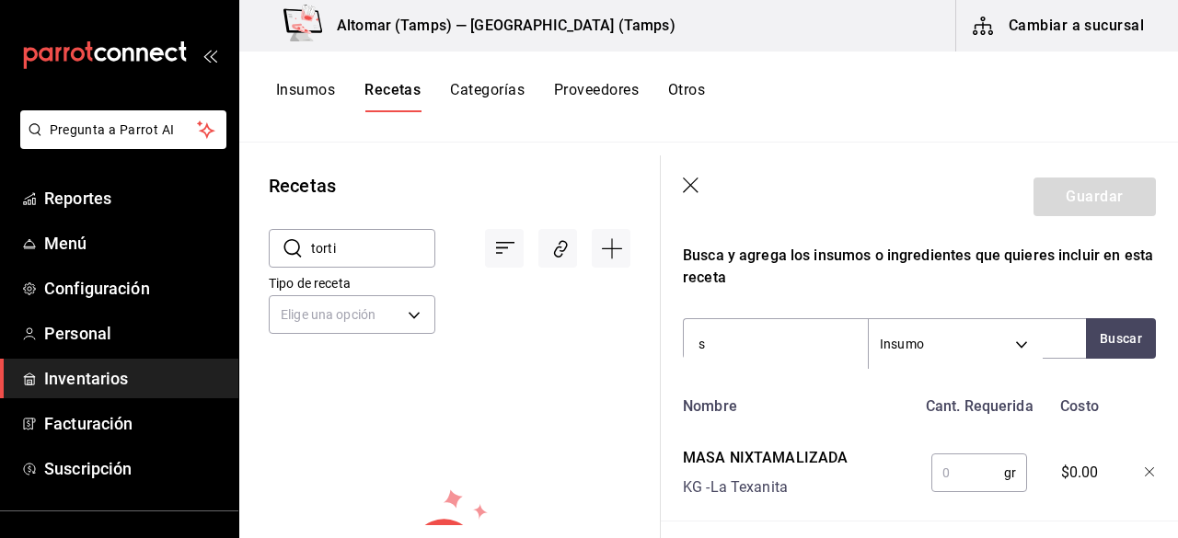
scroll to position [662, 0]
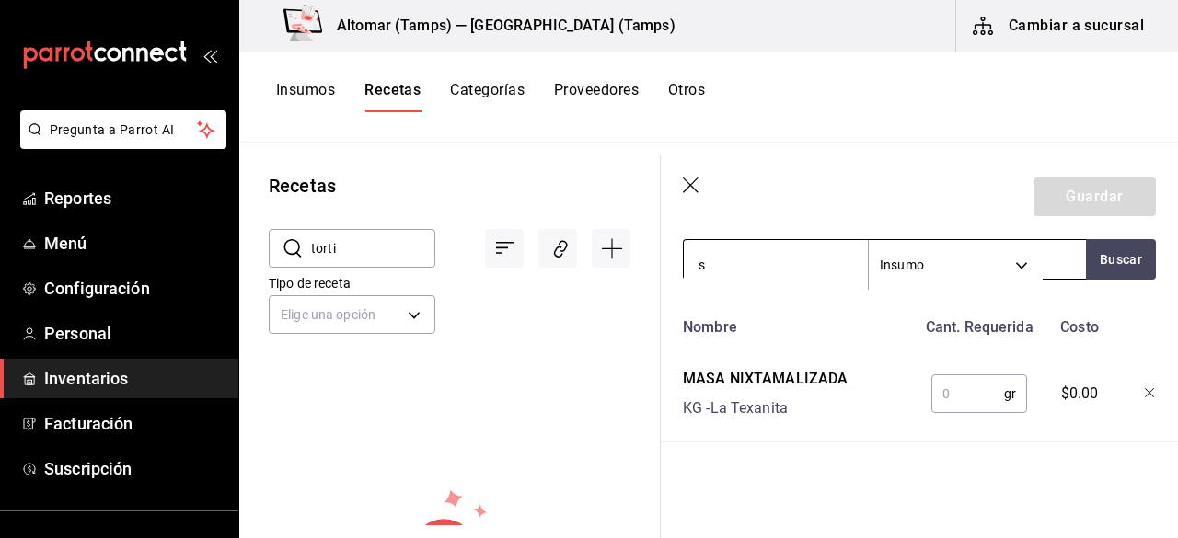
click at [778, 247] on input "s" at bounding box center [776, 265] width 184 height 39
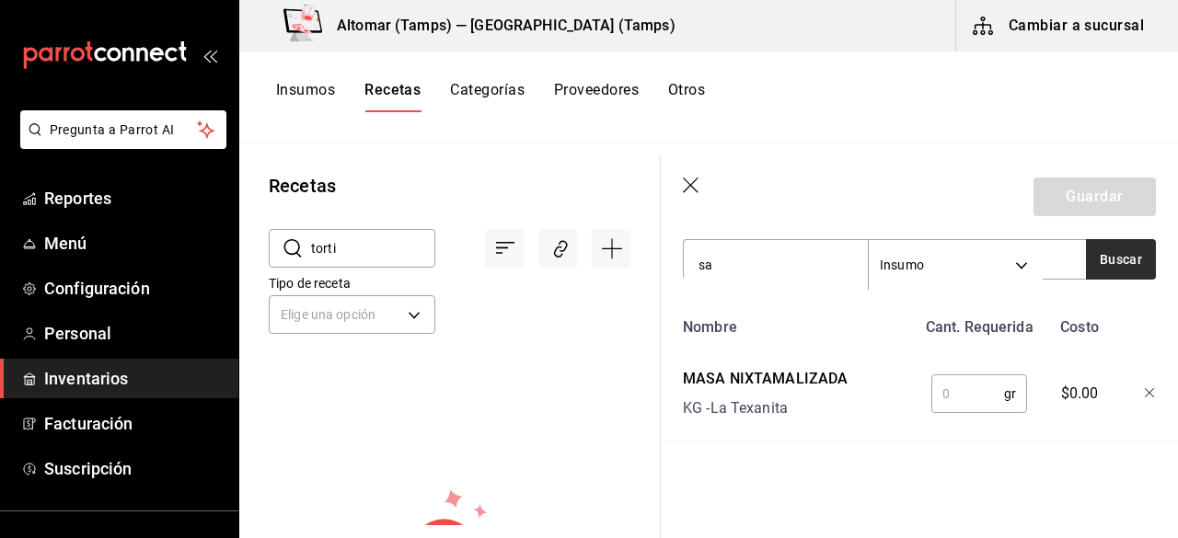
type input "sa"
click at [1099, 261] on button "Buscar" at bounding box center [1121, 259] width 70 height 40
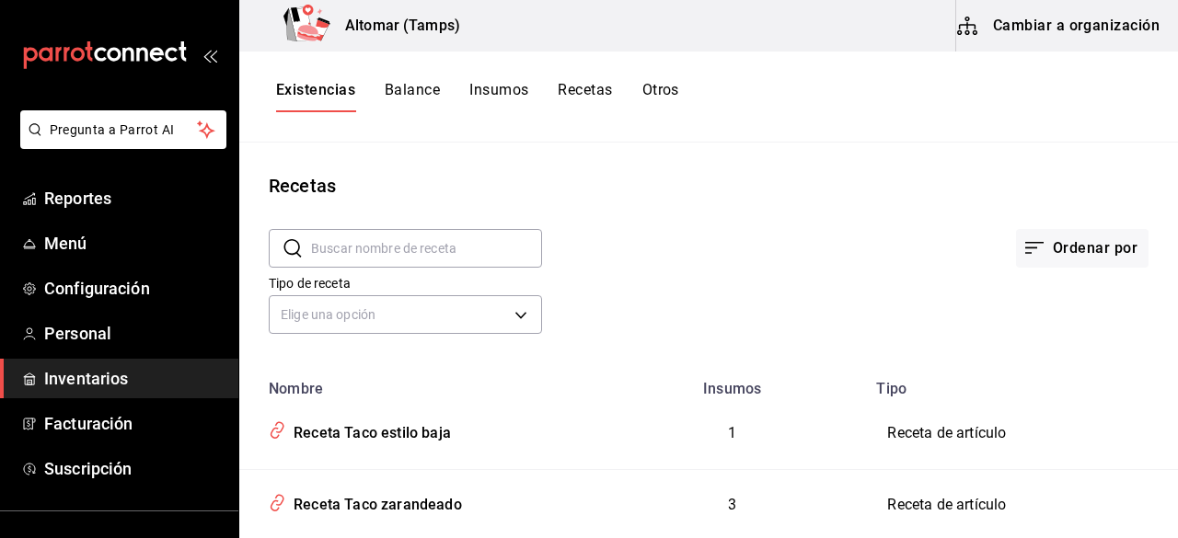
click at [1030, 26] on button "Cambiar a organización" at bounding box center [1059, 26] width 207 height 52
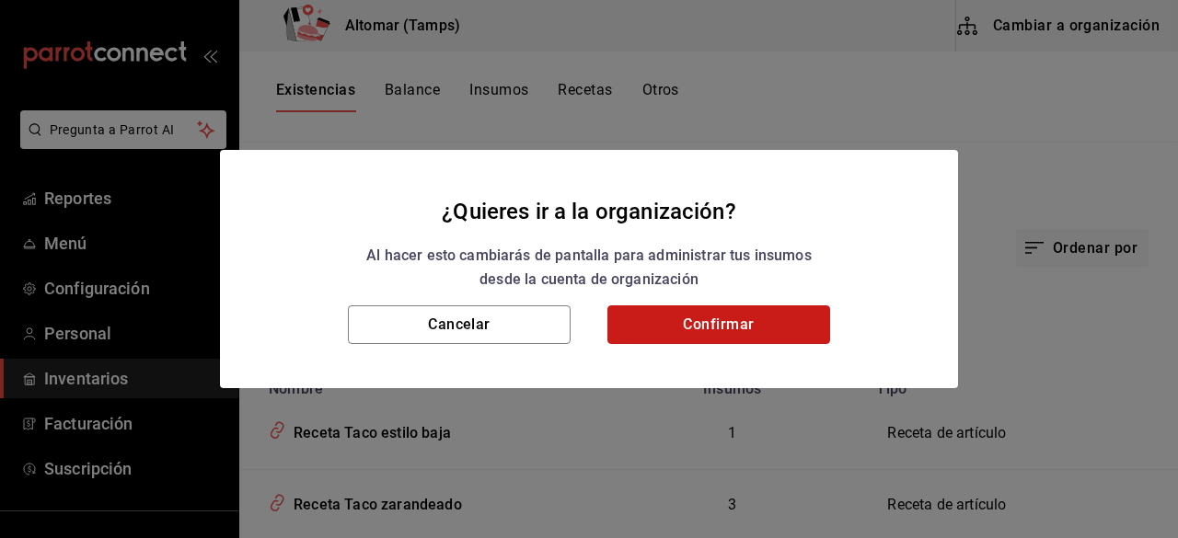
click at [710, 325] on button "Confirmar" at bounding box center [718, 324] width 223 height 39
